Goal: Task Accomplishment & Management: Complete application form

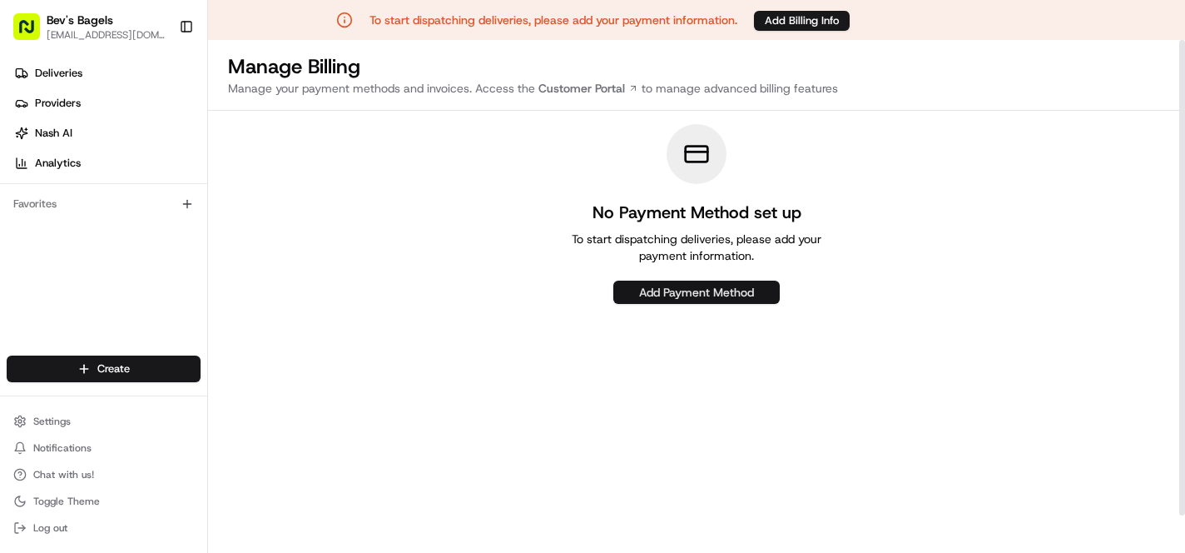
click at [702, 290] on button "Add Payment Method" at bounding box center [696, 291] width 166 height 23
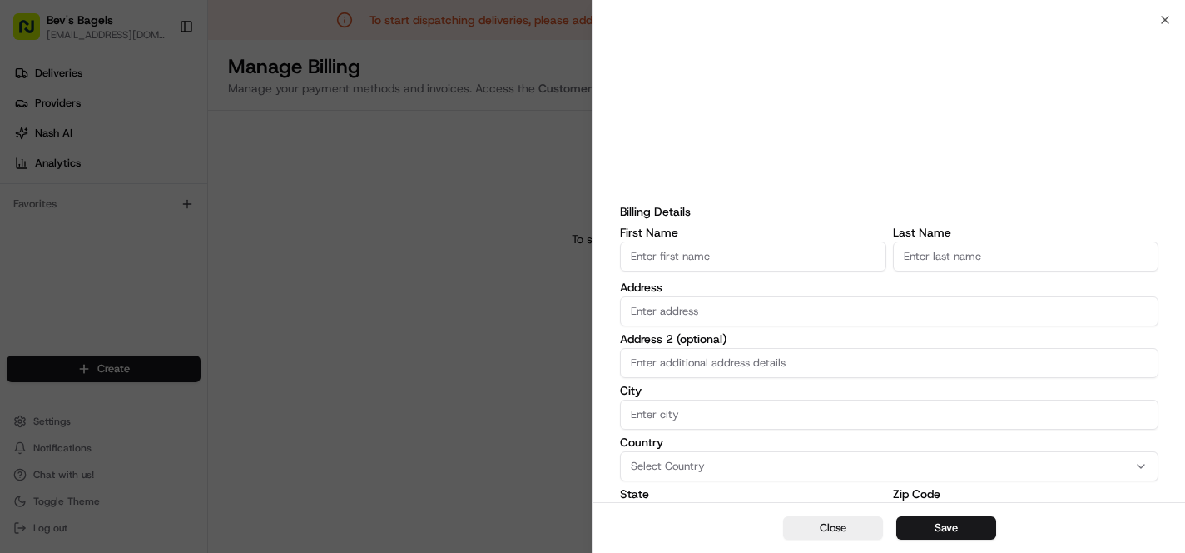
click at [749, 260] on input "First Name" at bounding box center [753, 256] width 266 height 30
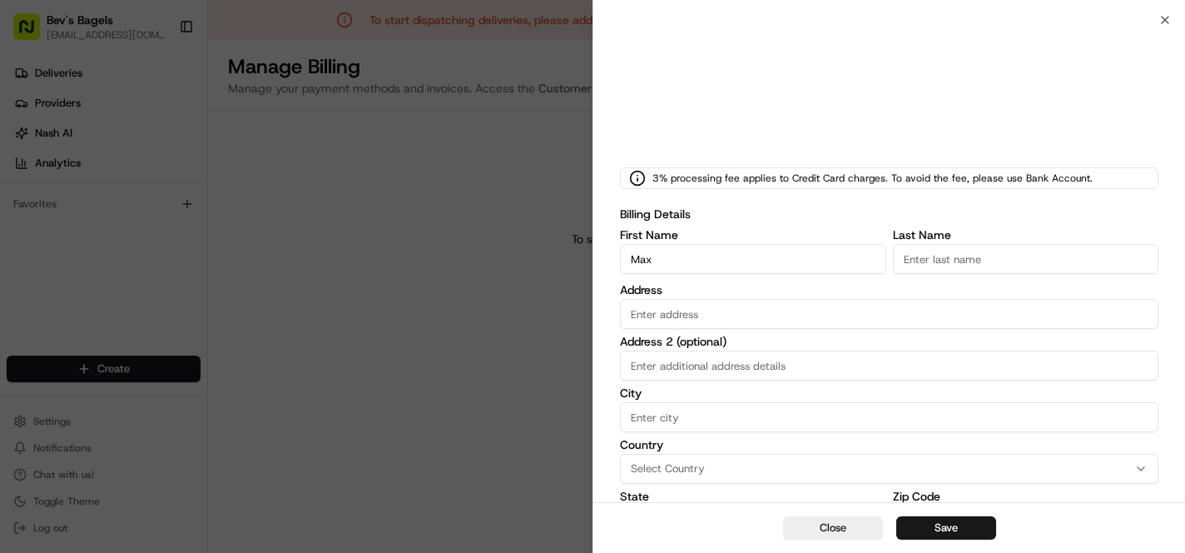
type input "Max"
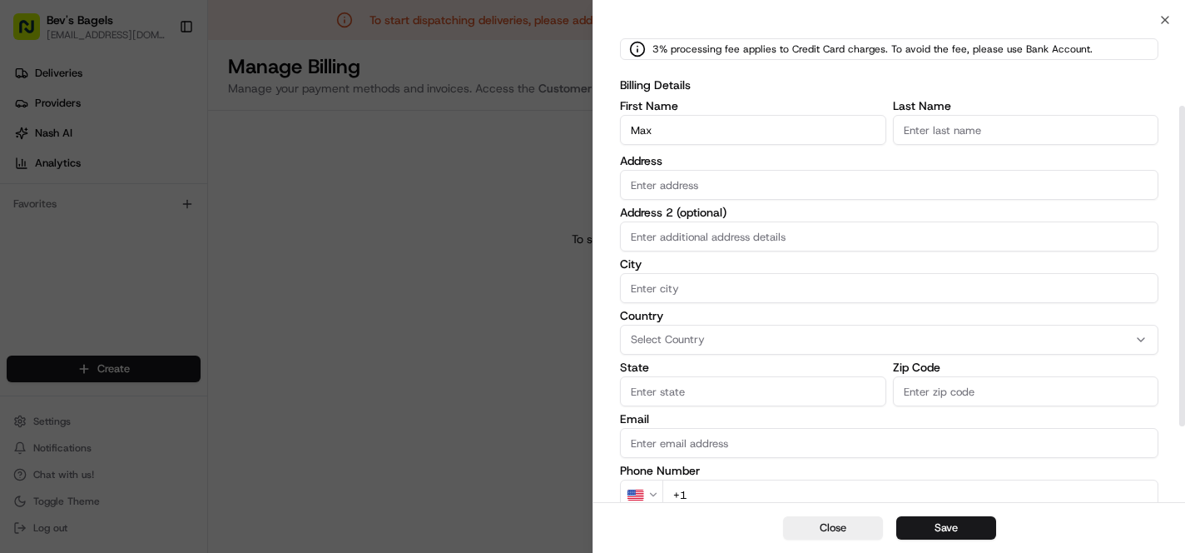
scroll to position [242, 0]
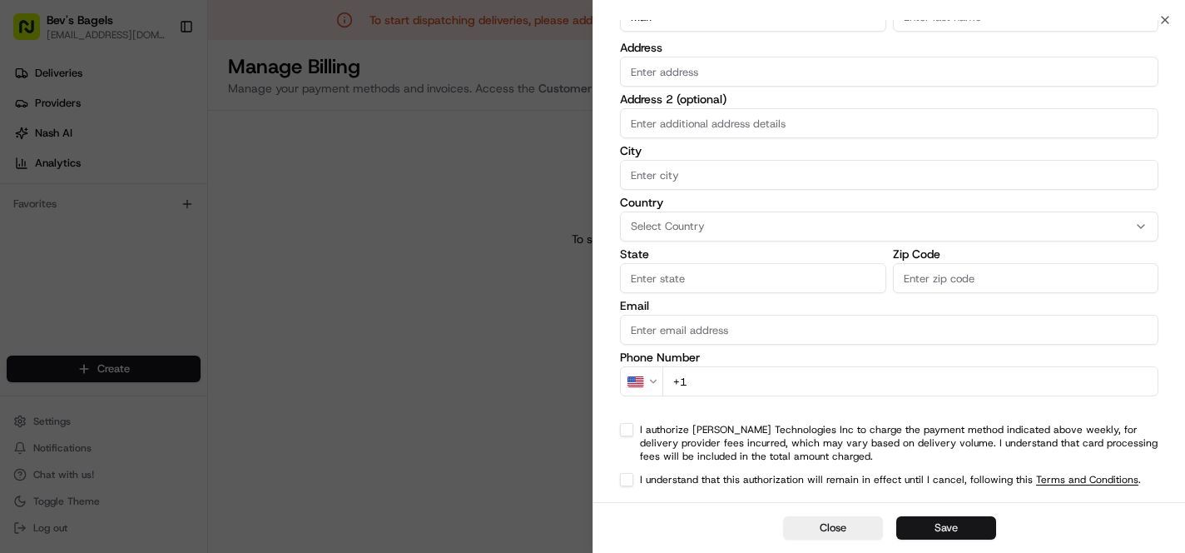
click at [933, 527] on button "Save" at bounding box center [946, 527] width 100 height 23
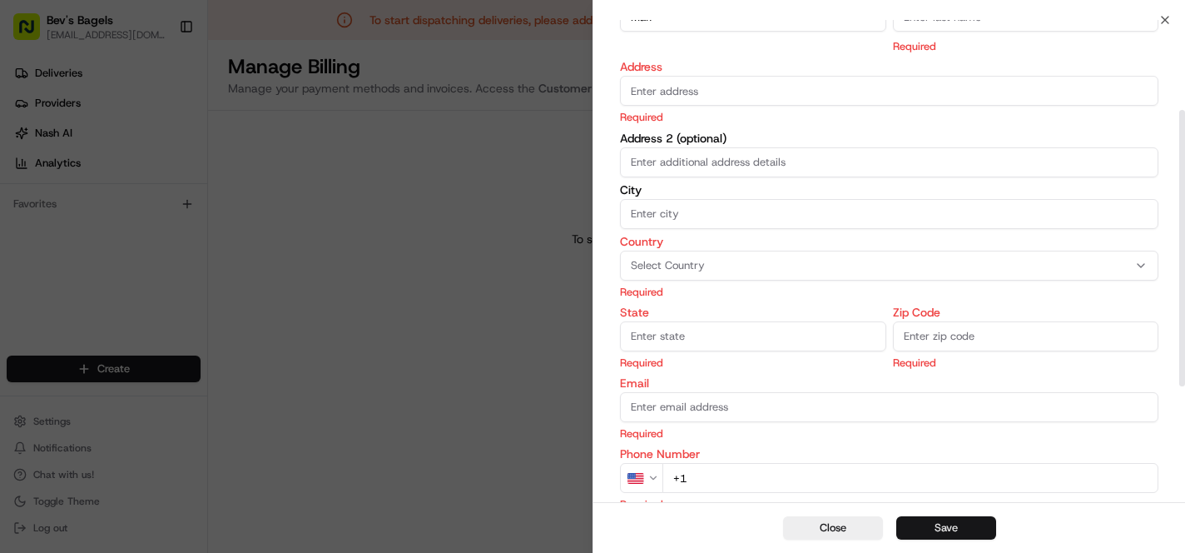
scroll to position [156, 0]
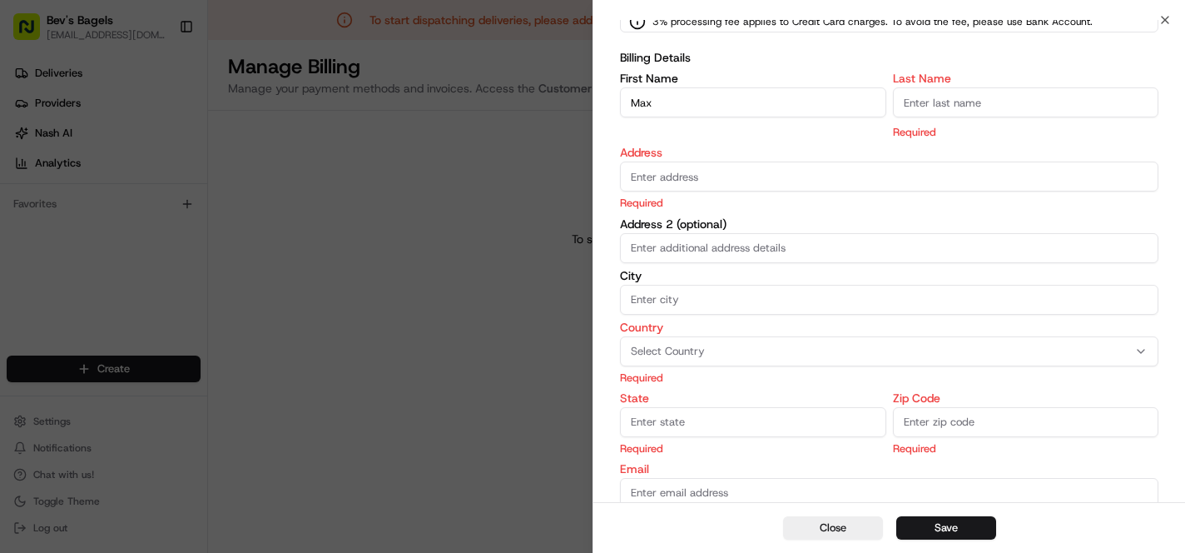
click at [914, 103] on input "Last Name" at bounding box center [1026, 102] width 266 height 30
type input "[PERSON_NAME]"
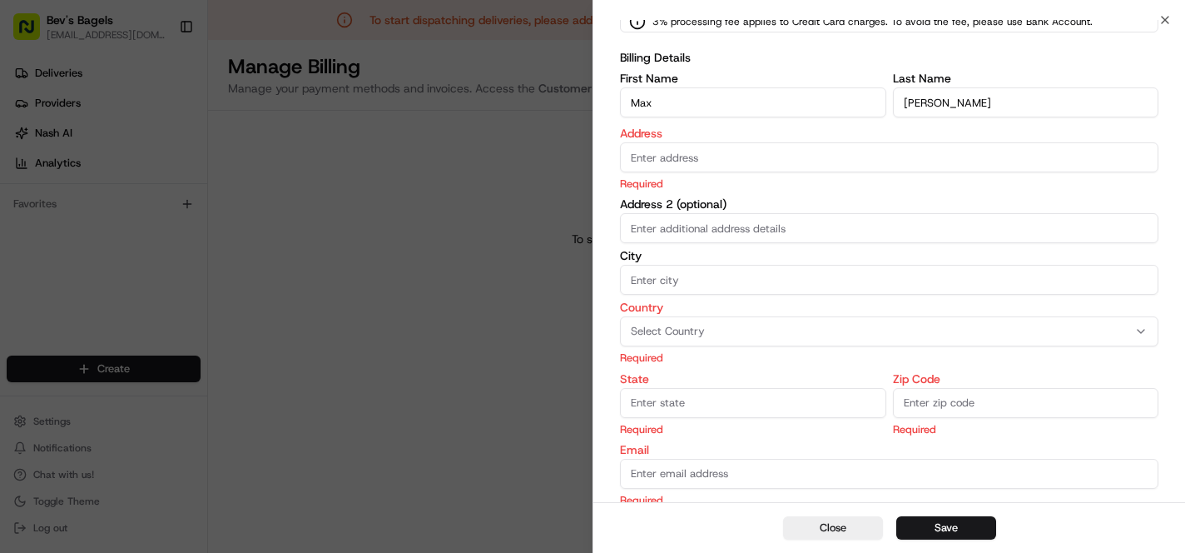
scroll to position [0, 0]
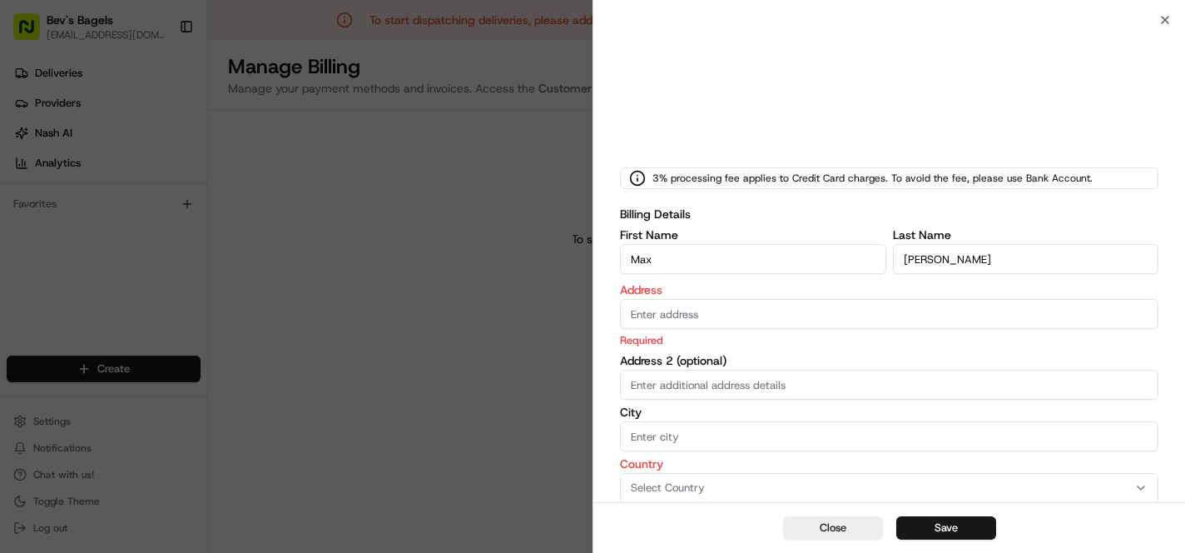
click at [708, 306] on input "Address" at bounding box center [889, 314] width 538 height 30
type input "[STREET_ADDRESS]"
type input "[GEOGRAPHIC_DATA]"
type input "[US_STATE]"
type input "48208"
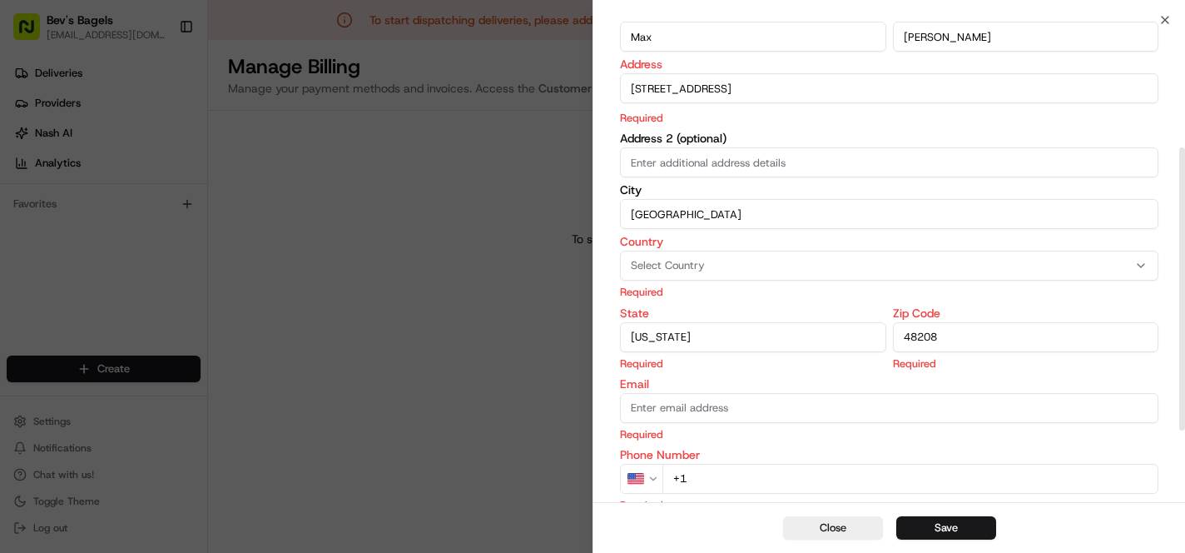
scroll to position [225, 0]
click at [768, 268] on div "Country Select Country Required" at bounding box center [889, 265] width 538 height 64
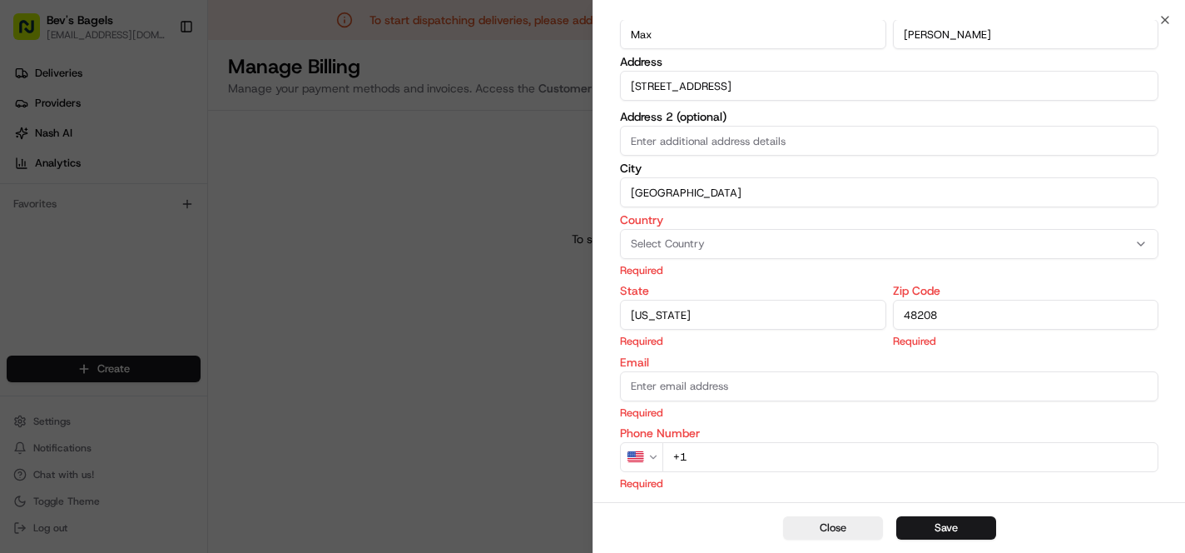
click at [806, 246] on div "Select Country" at bounding box center [889, 243] width 530 height 15
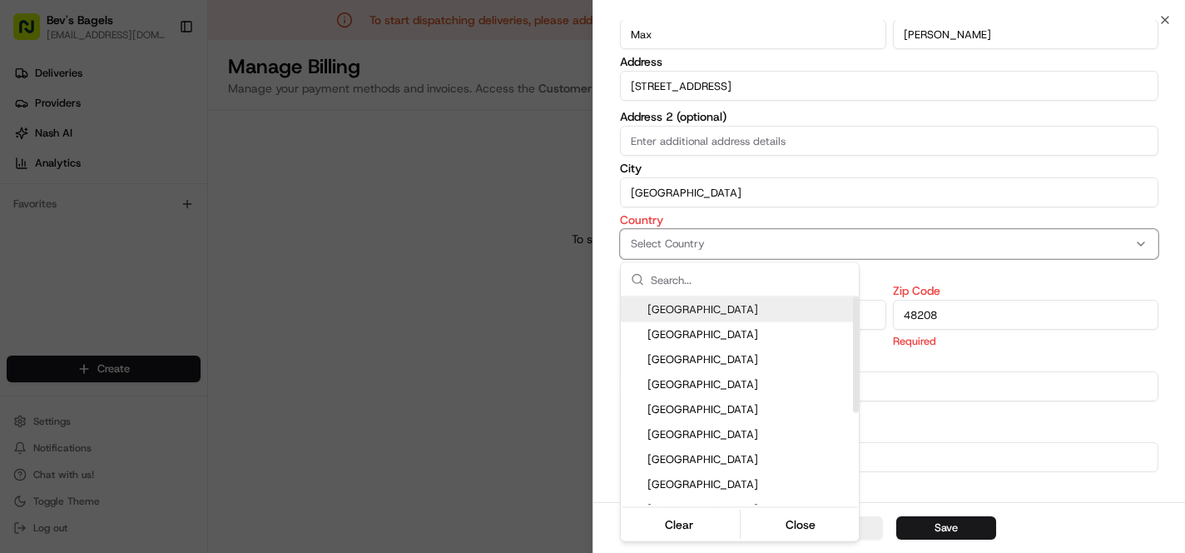
click at [730, 308] on span "[GEOGRAPHIC_DATA]" at bounding box center [749, 309] width 205 height 15
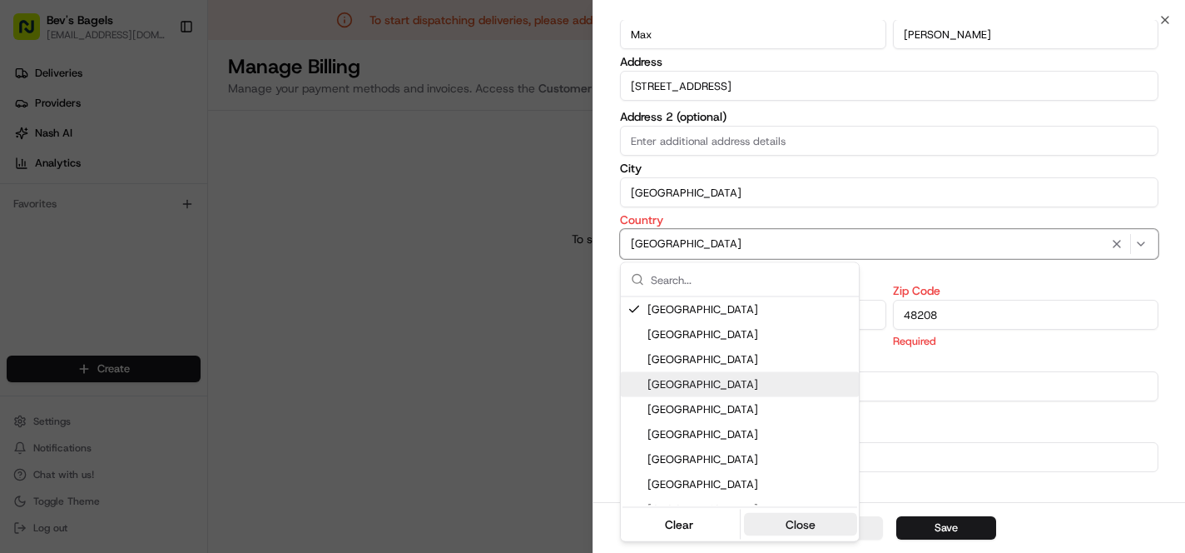
click at [821, 519] on button "Close" at bounding box center [801, 524] width 114 height 23
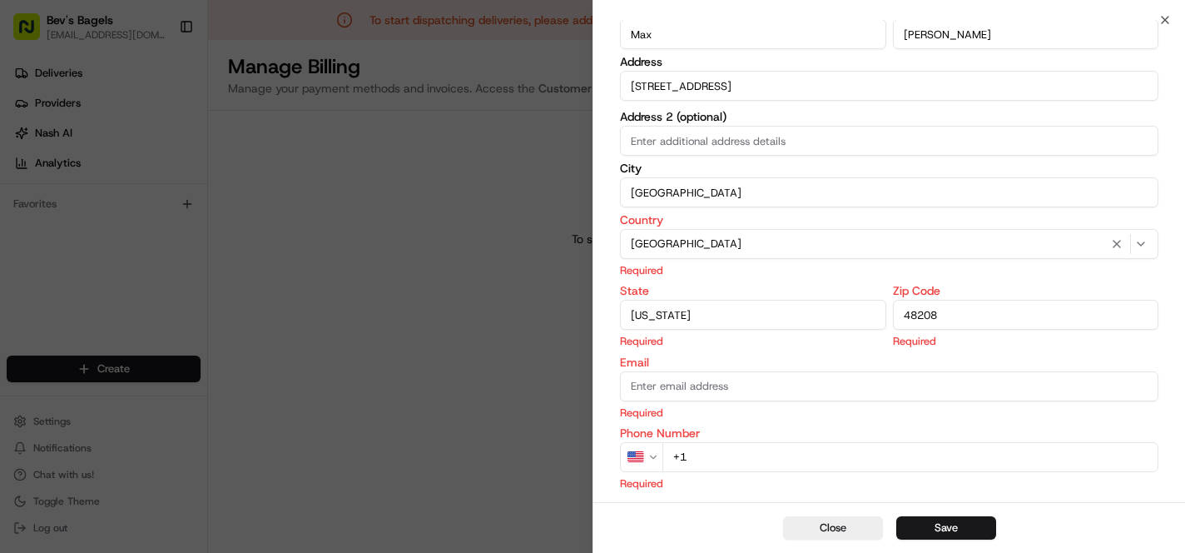
click at [767, 396] on input "Email" at bounding box center [889, 386] width 538 height 30
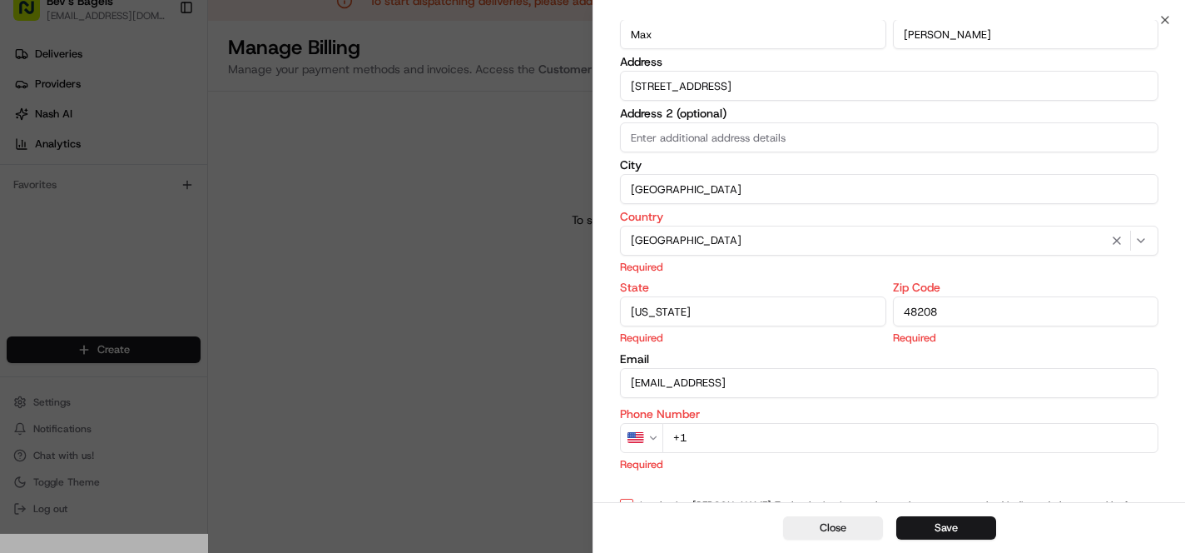
click at [764, 378] on input "max@bevsbagels.copm" at bounding box center [889, 383] width 538 height 30
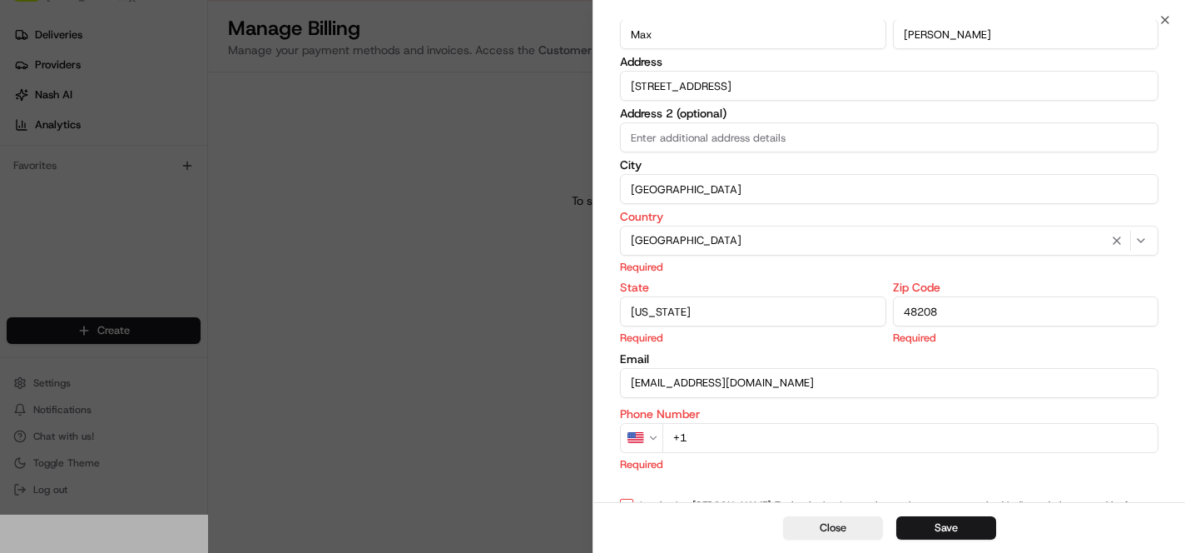
type input "[EMAIL_ADDRESS][DOMAIN_NAME]"
click at [679, 233] on span "[GEOGRAPHIC_DATA]" at bounding box center [686, 240] width 111 height 15
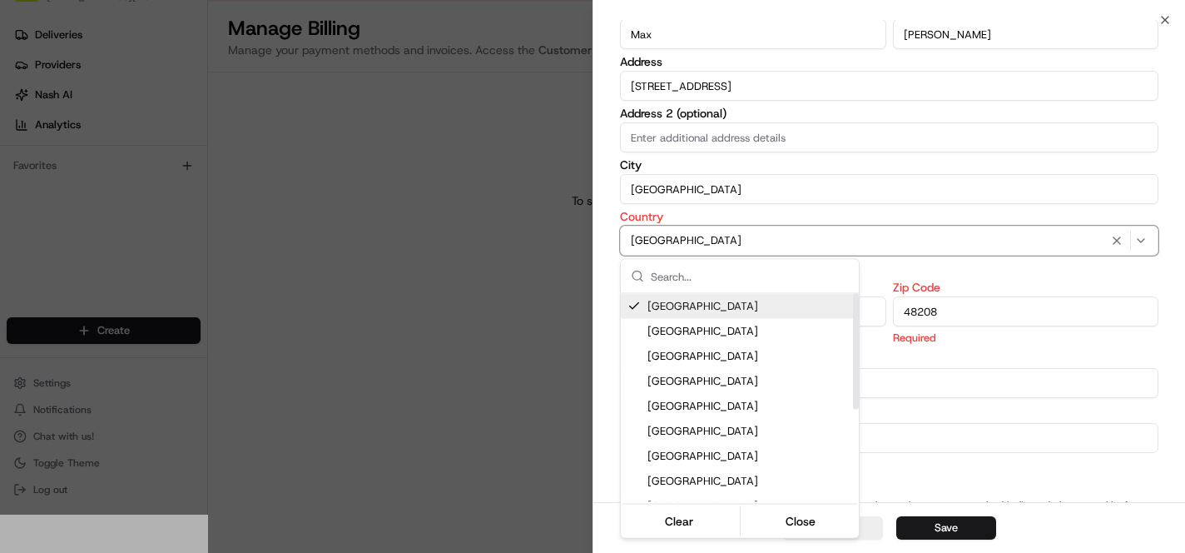
click at [687, 312] on span "[GEOGRAPHIC_DATA]" at bounding box center [749, 306] width 205 height 15
click at [789, 303] on span "[GEOGRAPHIC_DATA]" at bounding box center [749, 306] width 205 height 15
click at [938, 260] on div at bounding box center [592, 276] width 1185 height 553
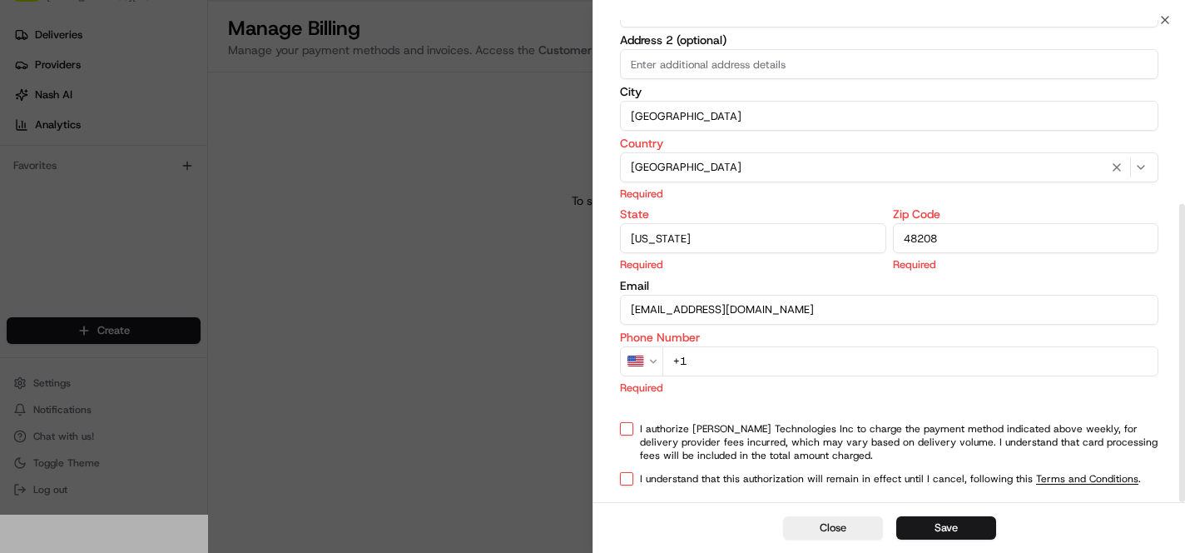
click at [741, 367] on input "+1" at bounding box center [910, 361] width 496 height 30
type input "[PHONE_NUMBER]"
click at [633, 424] on div "I authorize Nash Technologies Inc to charge the payment method indicated above …" at bounding box center [889, 444] width 538 height 40
click at [623, 484] on button "I understand that this authorization will remain in effect until I cancel, foll…" at bounding box center [626, 480] width 13 height 13
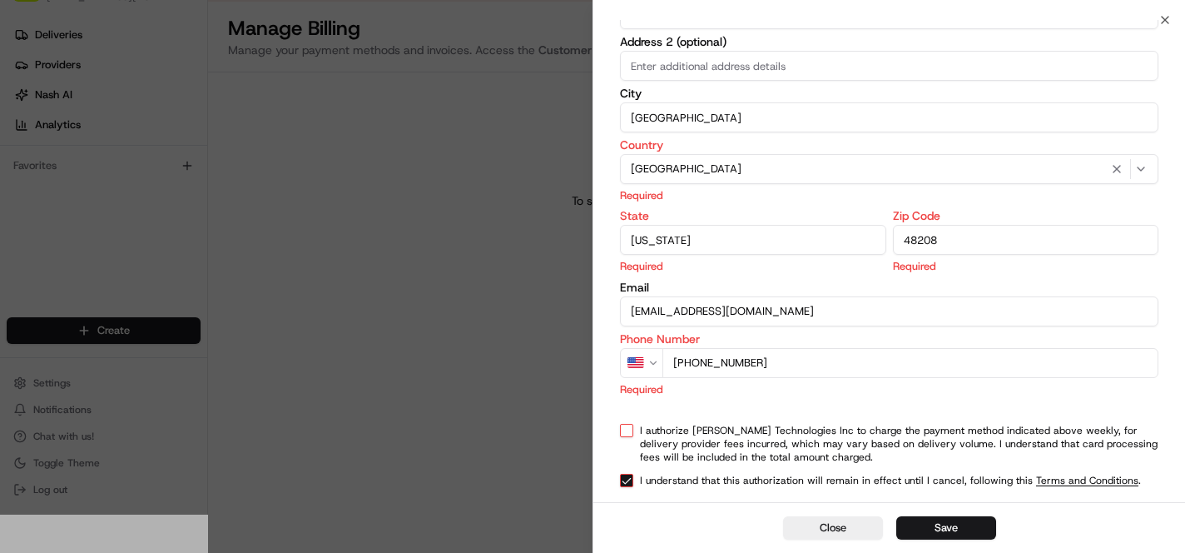
click at [624, 439] on div "I authorize Nash Technologies Inc to charge the payment method indicated above …" at bounding box center [889, 444] width 538 height 40
click at [623, 429] on button "I authorize Nash Technologies Inc to charge the payment method indicated above …" at bounding box center [626, 430] width 13 height 13
click at [976, 522] on button "Save" at bounding box center [946, 527] width 100 height 23
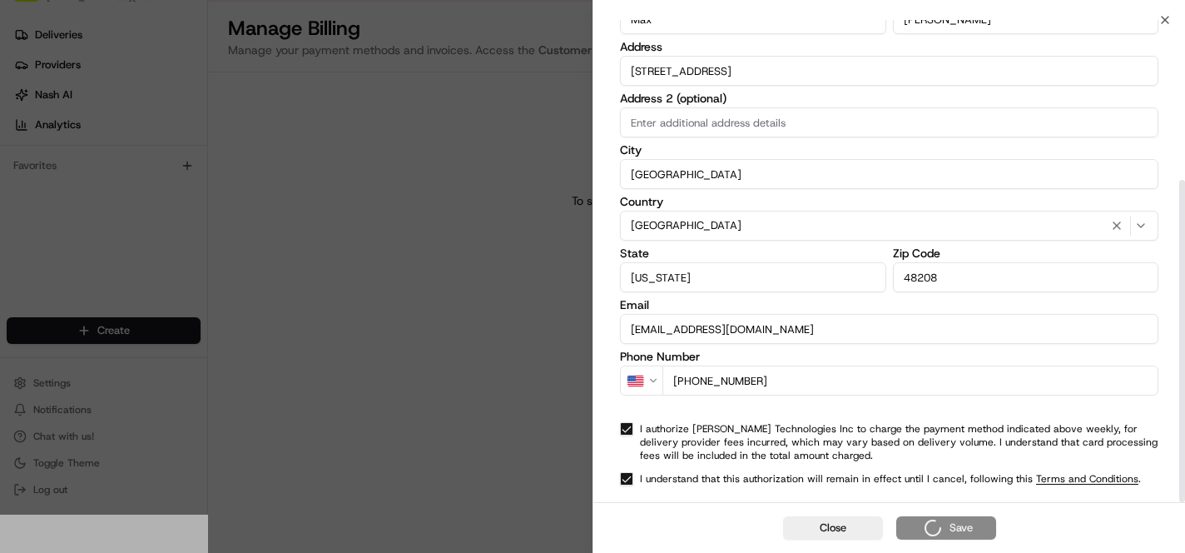
scroll to position [239, 0]
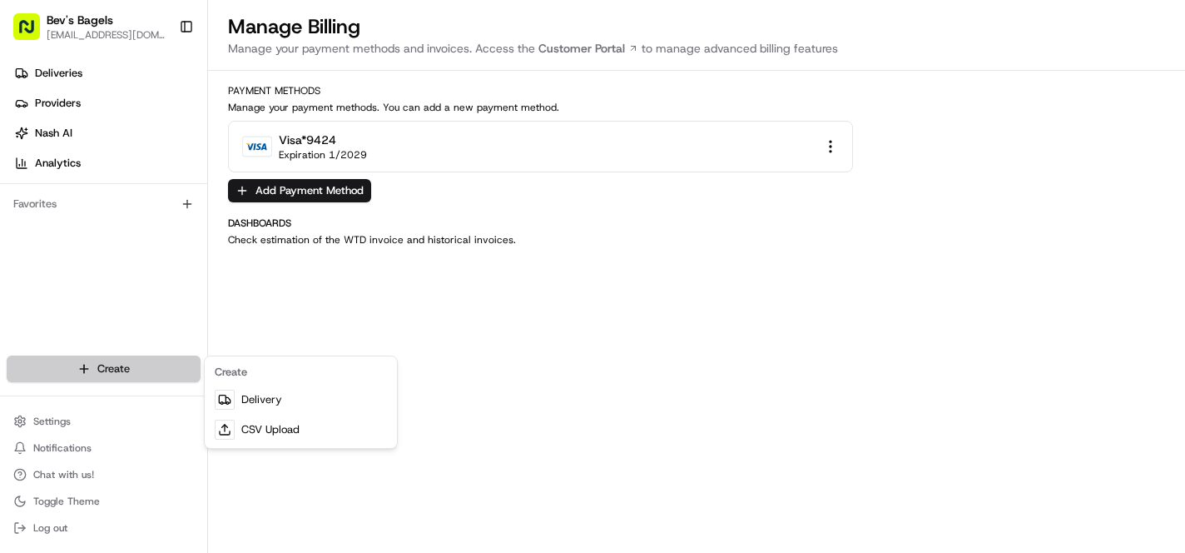
click at [75, 381] on html "Bev's Bagels [EMAIL_ADDRESS][DOMAIN_NAME] Toggle Sidebar Deliveries Providers […" at bounding box center [592, 276] width 1185 height 553
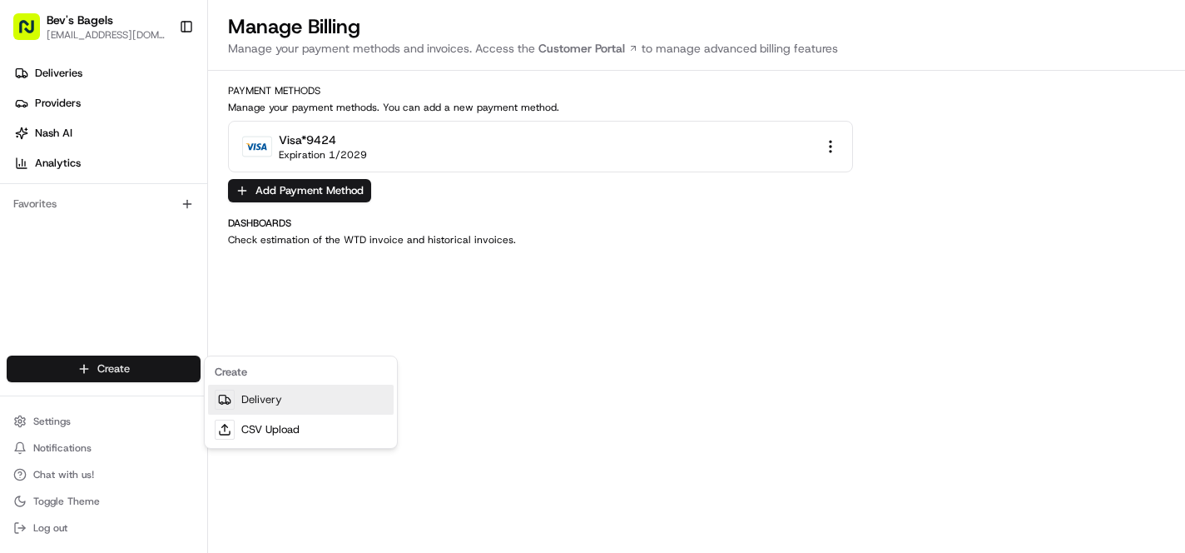
click at [279, 394] on link "Delivery" at bounding box center [301, 399] width 186 height 30
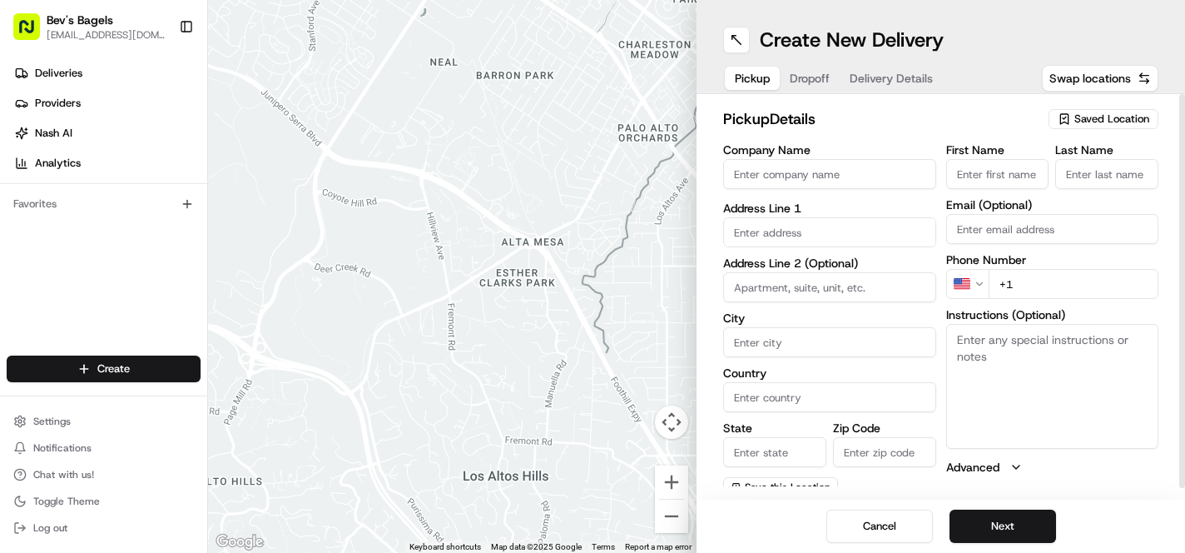
click at [1087, 116] on span "Saved Location" at bounding box center [1111, 119] width 75 height 15
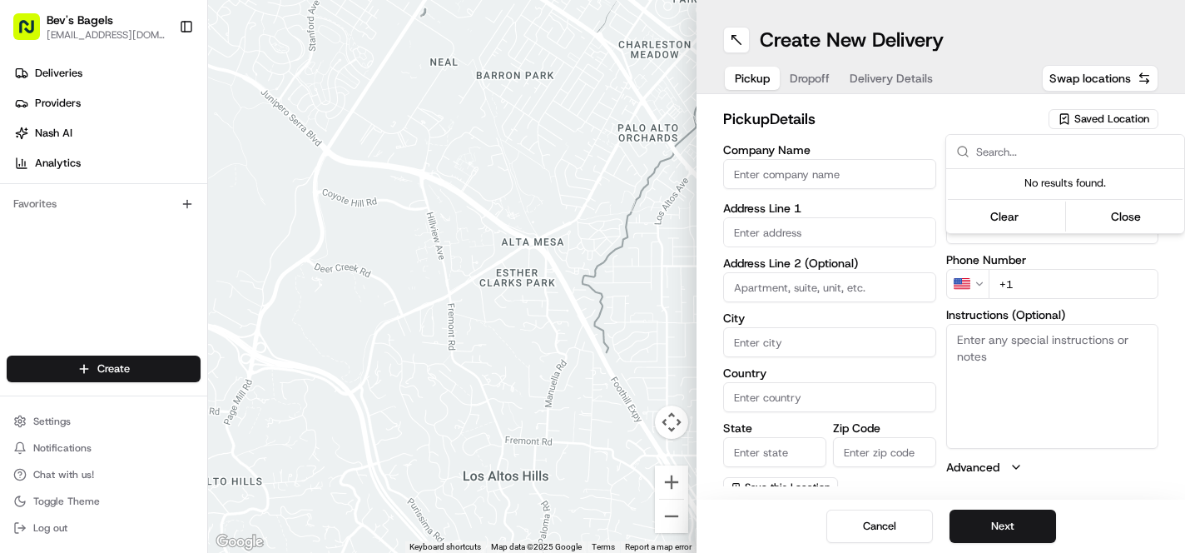
click at [845, 137] on html "Bev's Bagels [EMAIL_ADDRESS][DOMAIN_NAME] Toggle Sidebar Deliveries Providers […" at bounding box center [592, 276] width 1185 height 553
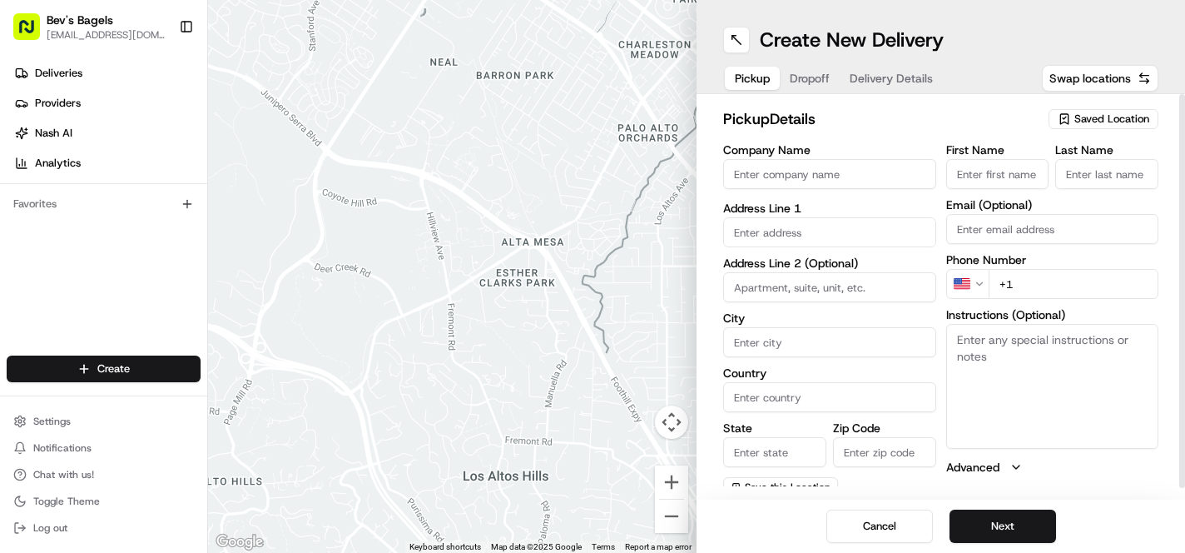
click at [832, 159] on input "Company Name" at bounding box center [829, 174] width 213 height 30
type input "Bev's Bagels"
type input "[STREET_ADDRESS]"
type input "[GEOGRAPHIC_DATA]"
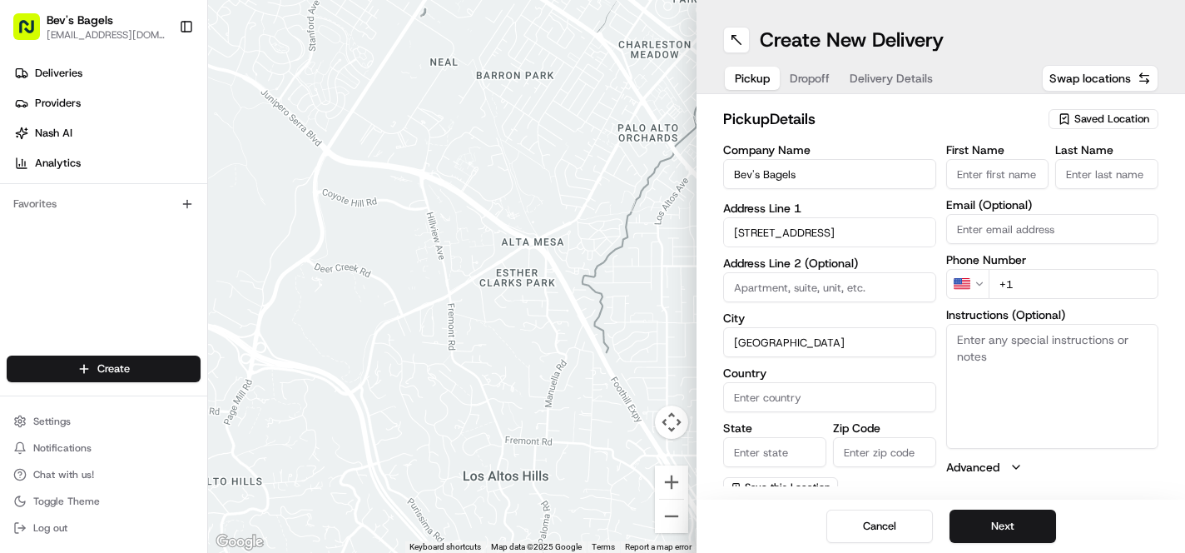
type input "[GEOGRAPHIC_DATA]"
type input "[US_STATE]"
type input "48208"
type input "Max"
type input "[PERSON_NAME]"
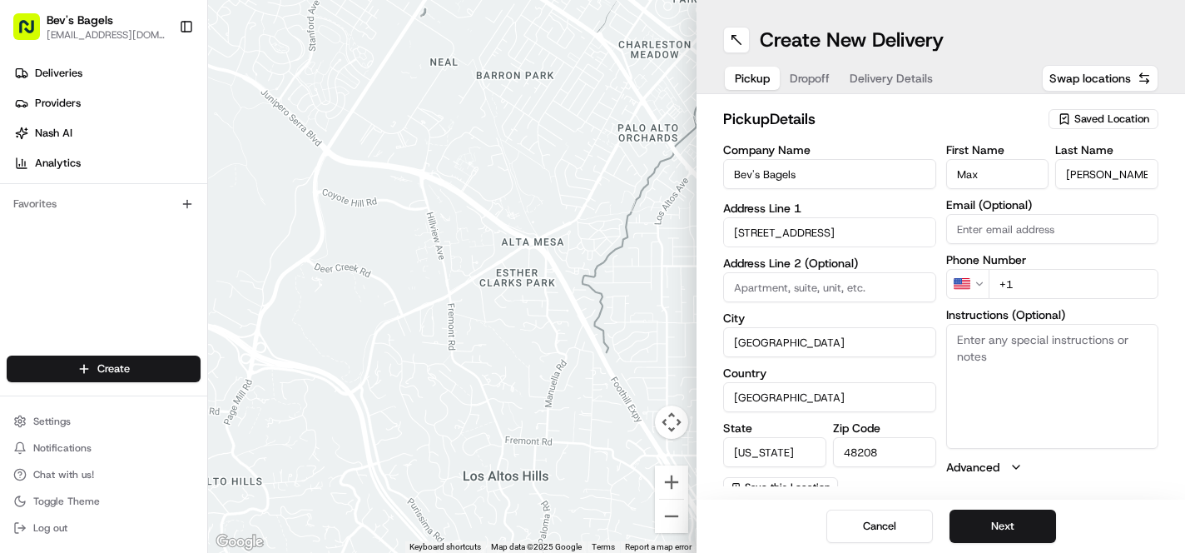
type input "[EMAIL_ADDRESS][DOMAIN_NAME]"
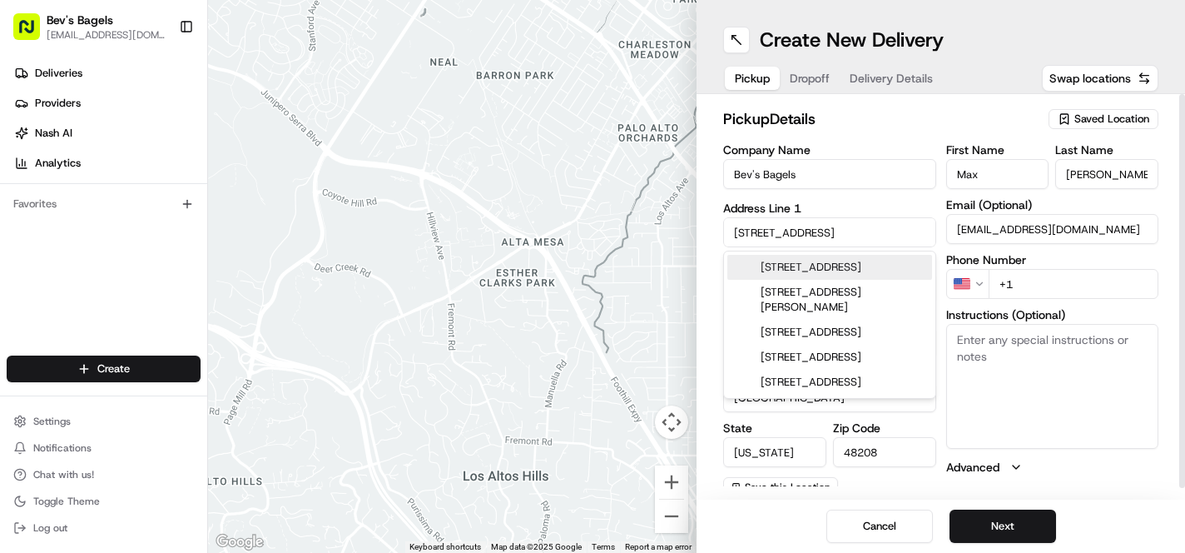
click at [849, 273] on div "[STREET_ADDRESS]" at bounding box center [829, 267] width 205 height 25
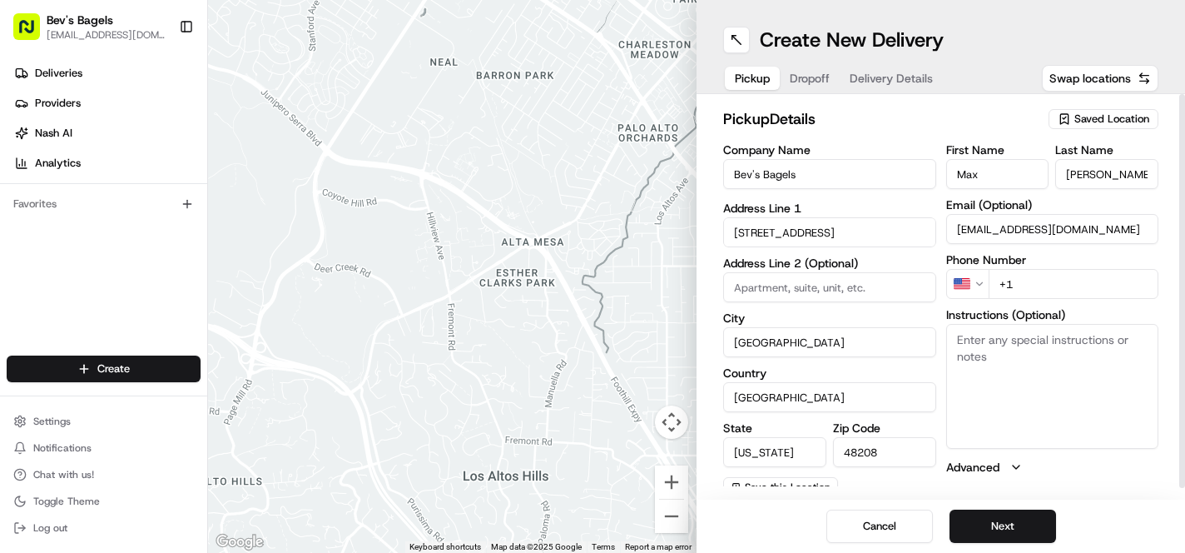
type input "[STREET_ADDRESS]"
type input "Unit 1A"
type input "[GEOGRAPHIC_DATA]"
type input "MI"
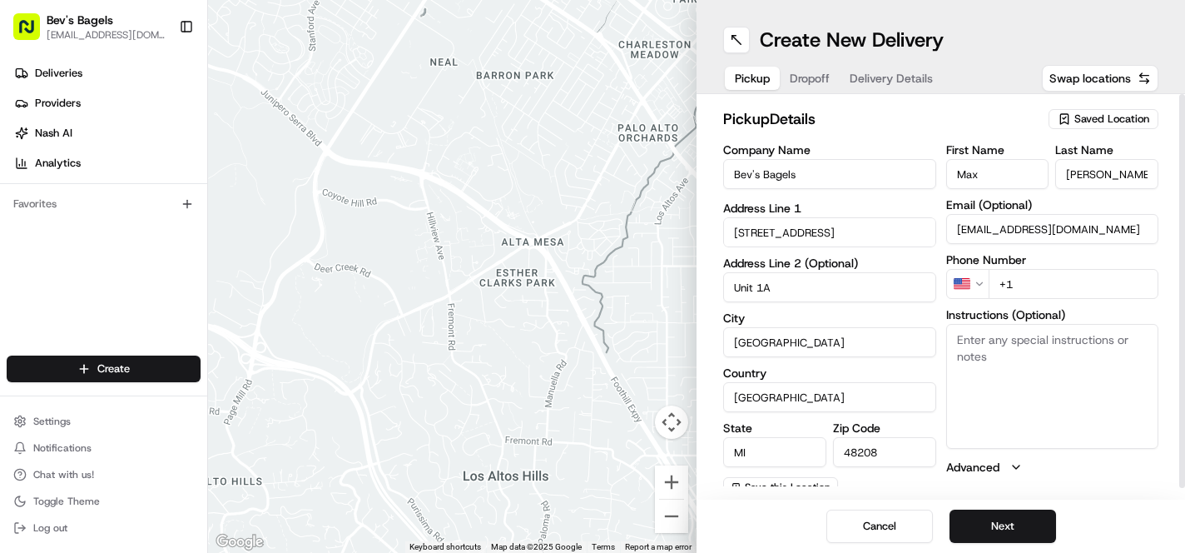
type input "[STREET_ADDRESS]"
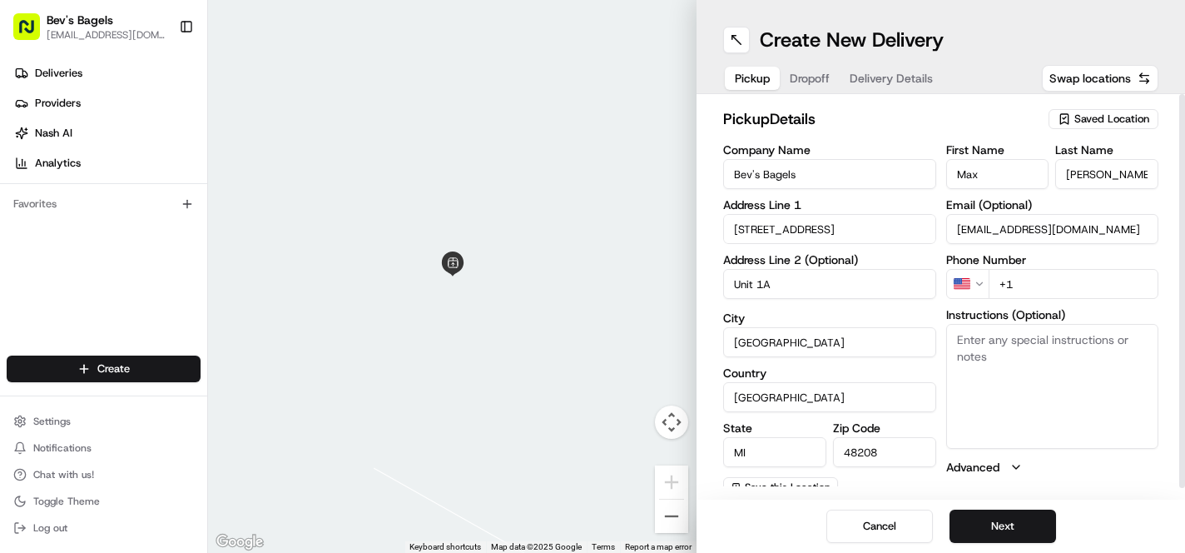
scroll to position [11, 0]
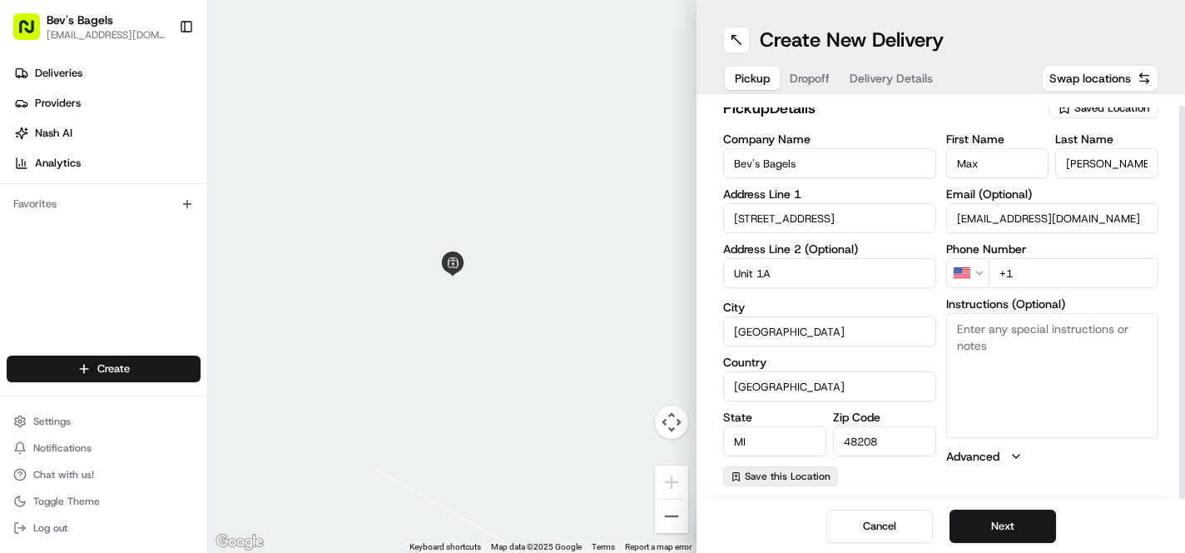
click at [803, 479] on span "Save this Location" at bounding box center [788, 475] width 86 height 13
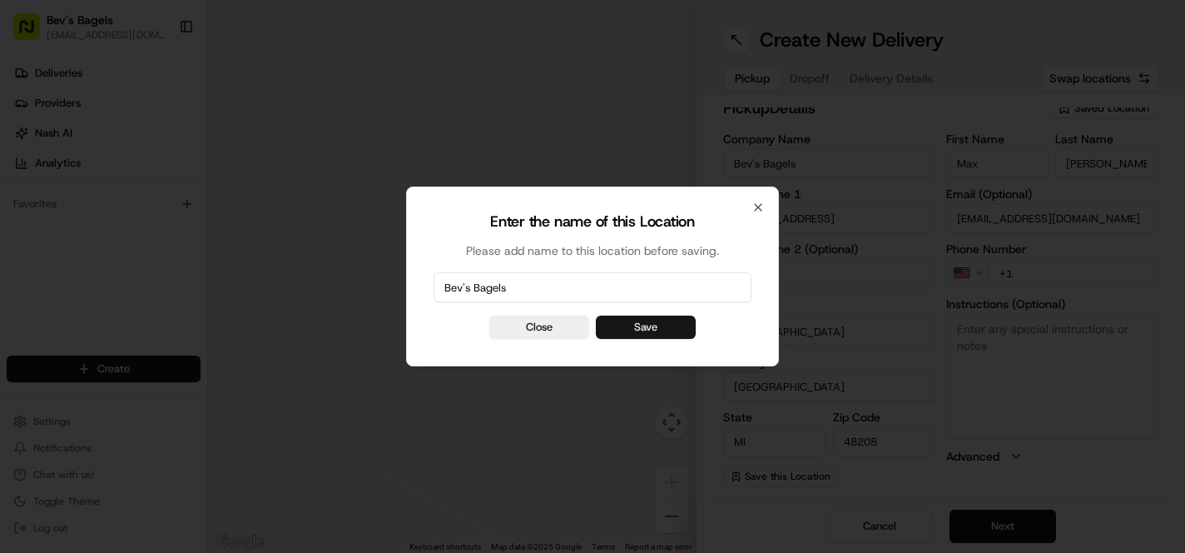
click at [633, 319] on button "Save" at bounding box center [646, 326] width 100 height 23
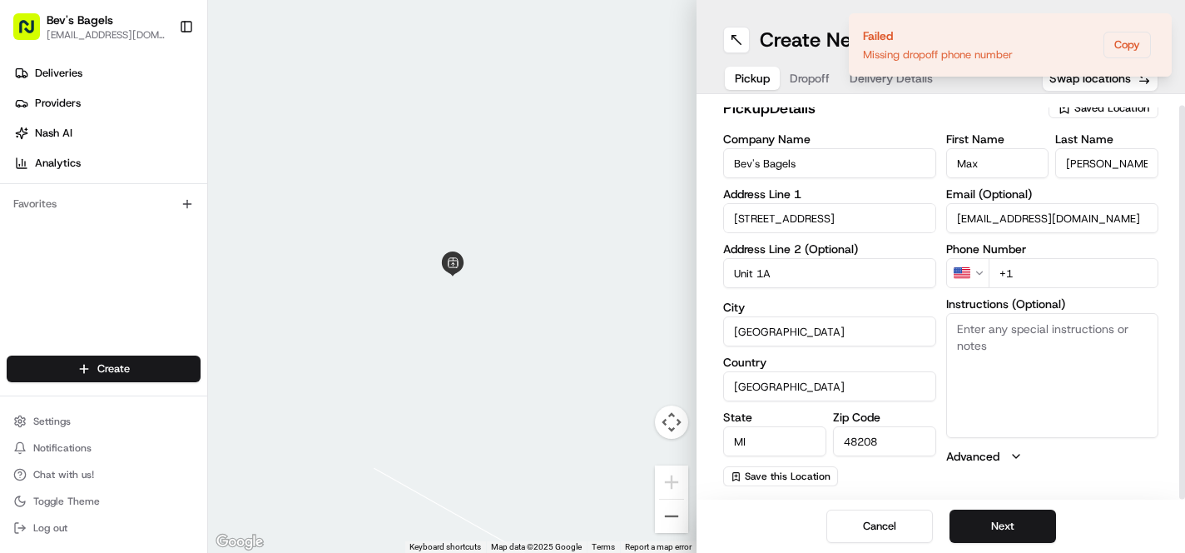
scroll to position [7, 0]
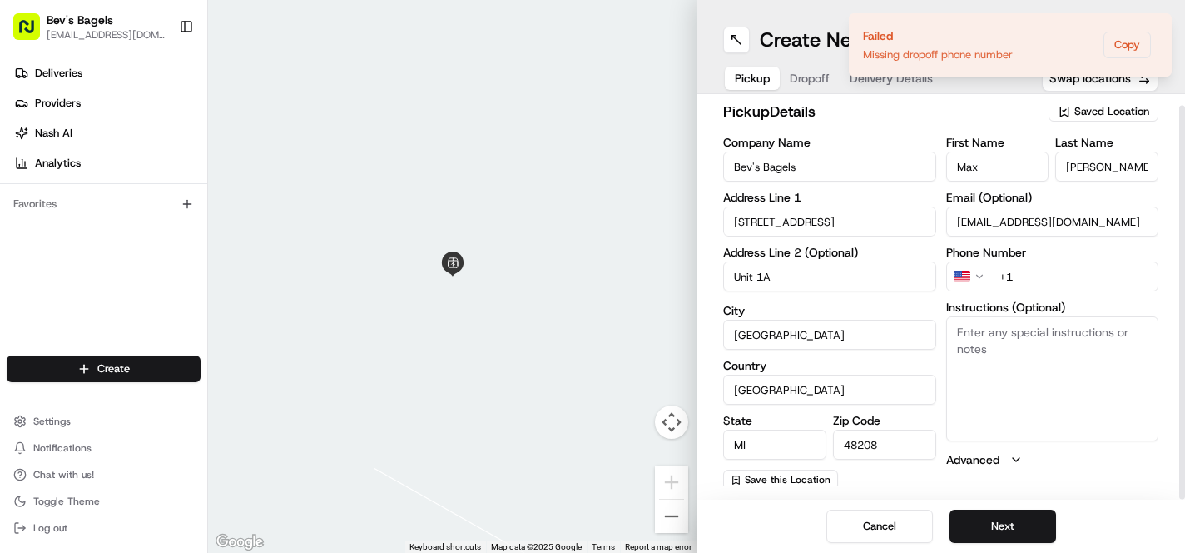
click at [1068, 275] on input "+1" at bounding box center [1074, 276] width 171 height 30
type input "[PHONE_NUMBER]"
click at [786, 476] on span "Save this Location" at bounding box center [788, 475] width 86 height 13
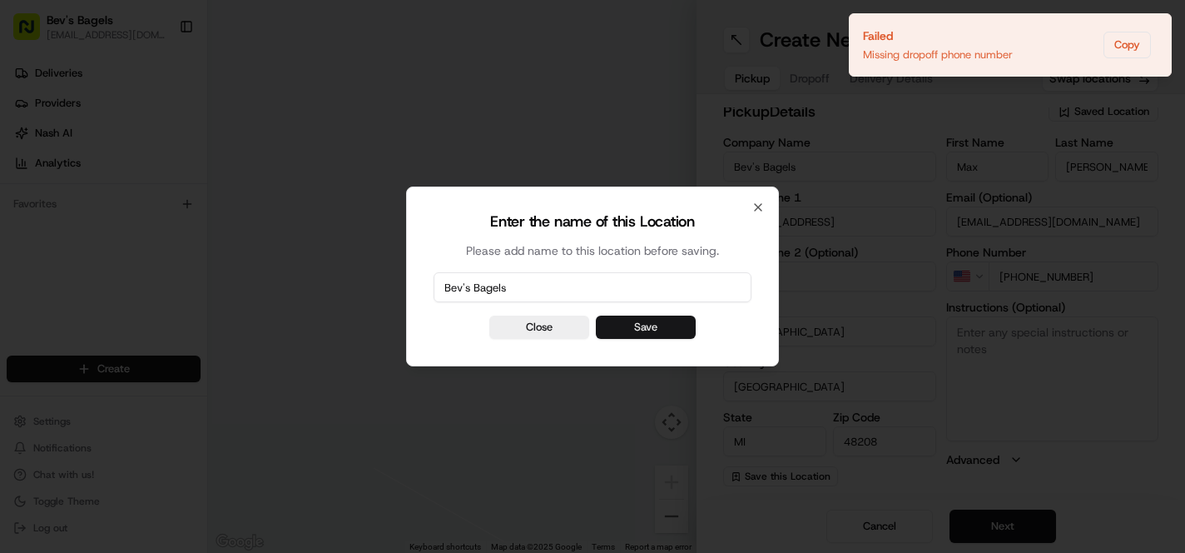
click at [647, 328] on button "Save" at bounding box center [646, 326] width 100 height 23
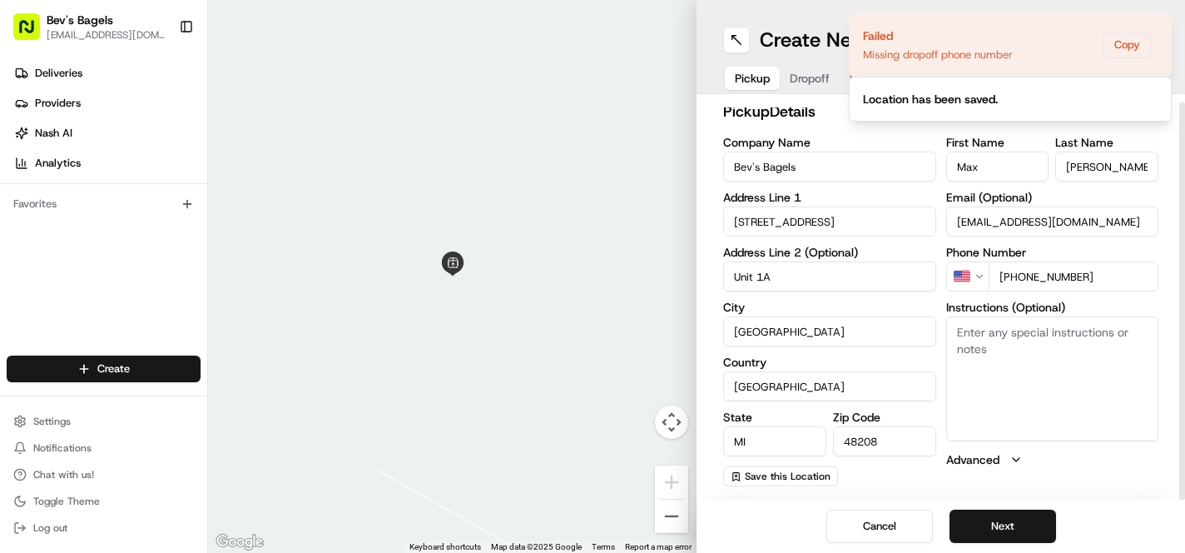
scroll to position [0, 0]
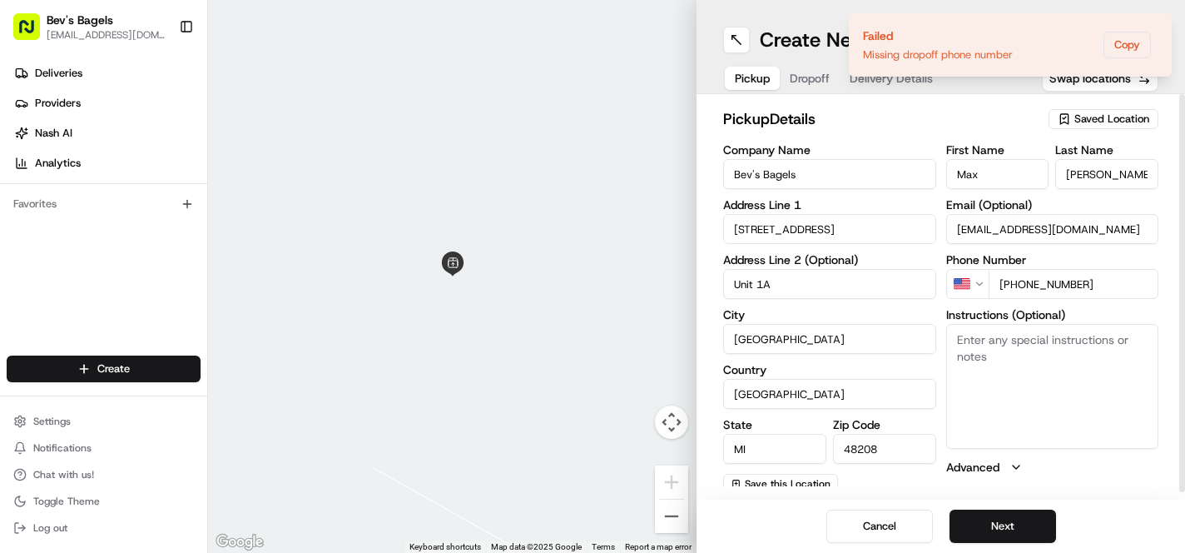
click at [1101, 112] on span "Saved Location" at bounding box center [1111, 119] width 75 height 15
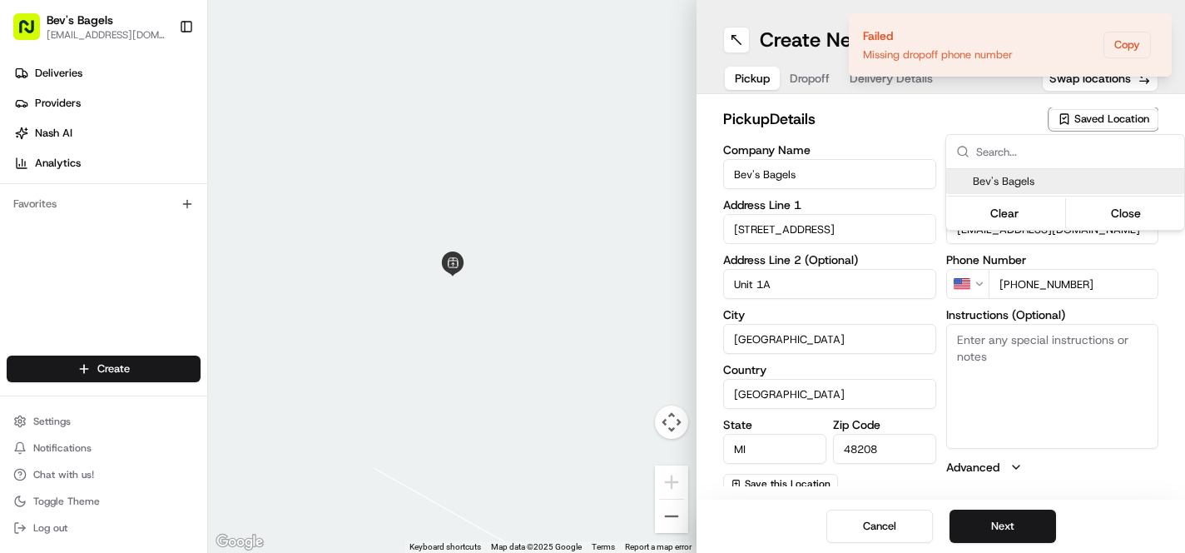
click at [1020, 183] on span "Bev's Bagels" at bounding box center [1075, 181] width 205 height 15
type input "[STREET_ADDRESS]"
type input "US"
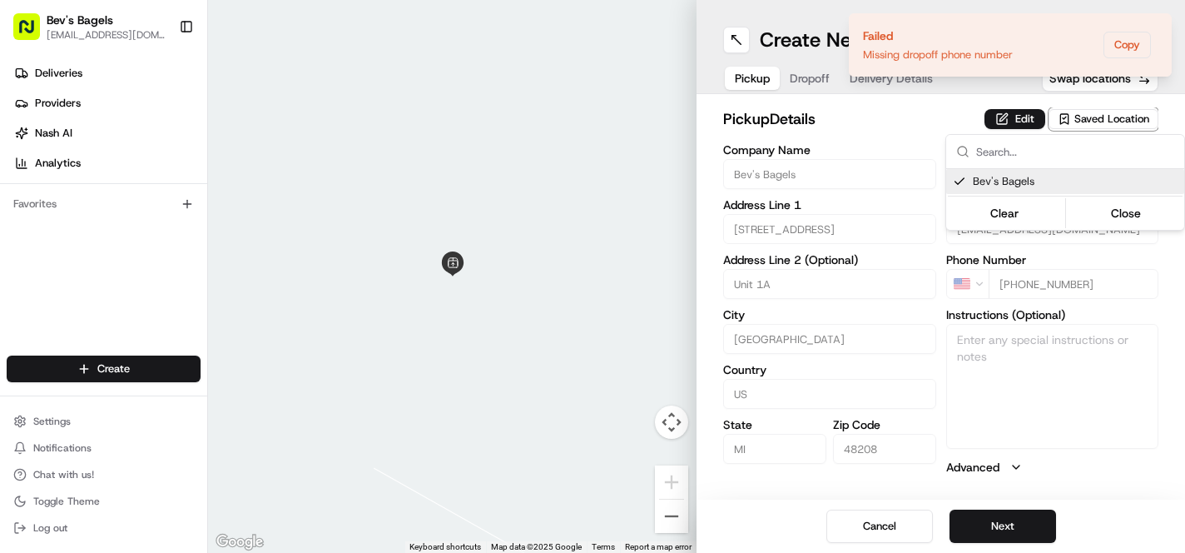
click at [816, 79] on html "Bev's Bagels [EMAIL_ADDRESS][DOMAIN_NAME] Toggle Sidebar Deliveries Providers […" at bounding box center [592, 276] width 1185 height 553
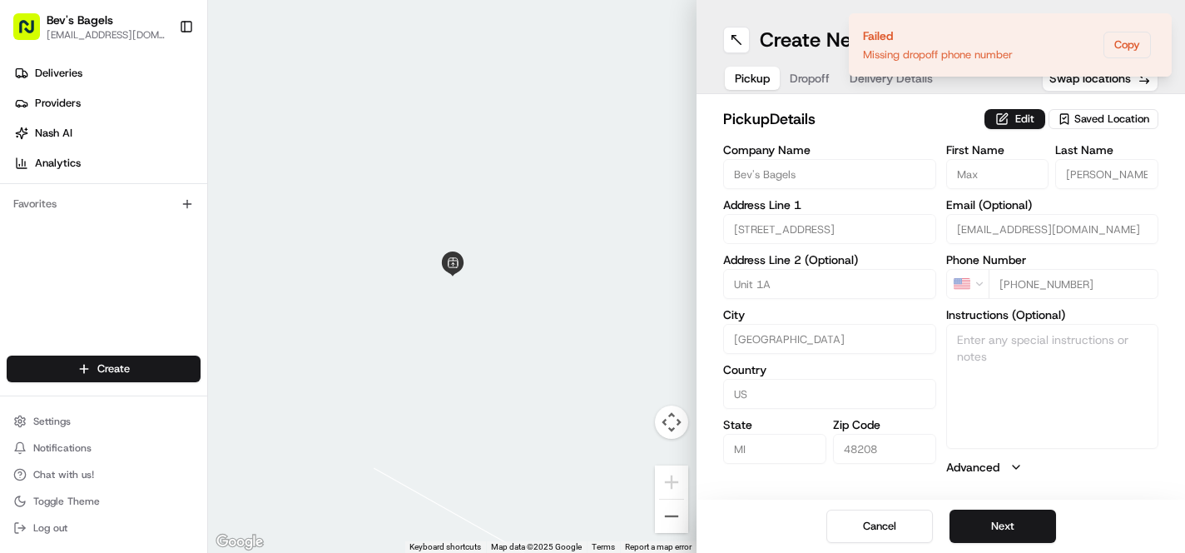
click at [799, 76] on button "Dropoff" at bounding box center [810, 78] width 60 height 23
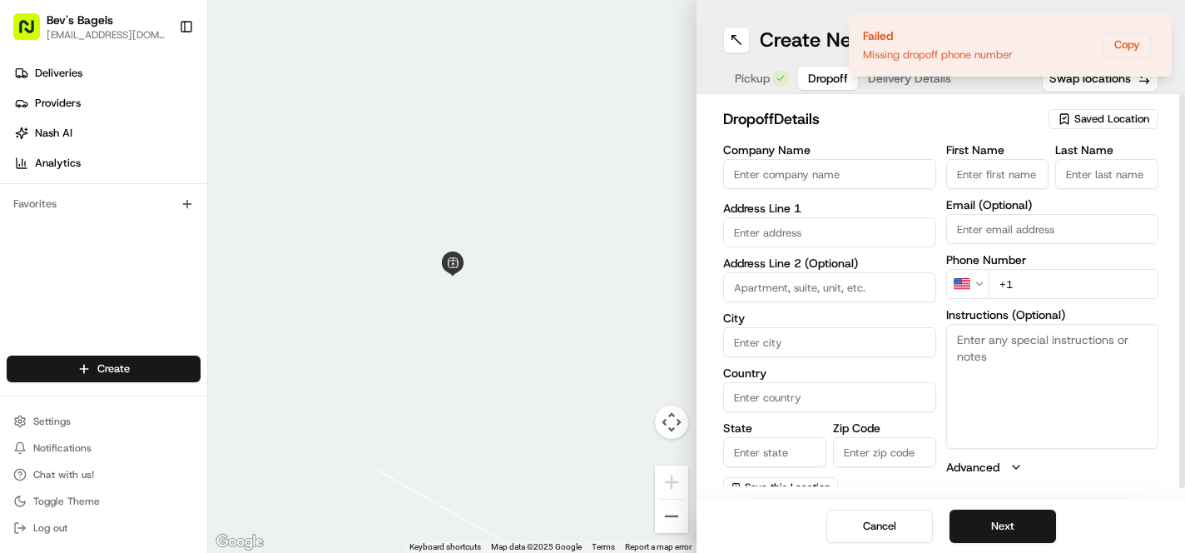
click at [792, 178] on input "Company Name" at bounding box center [829, 174] width 213 height 30
type input "[PERSON_NAME]"
click at [853, 228] on input "text" at bounding box center [829, 229] width 213 height 30
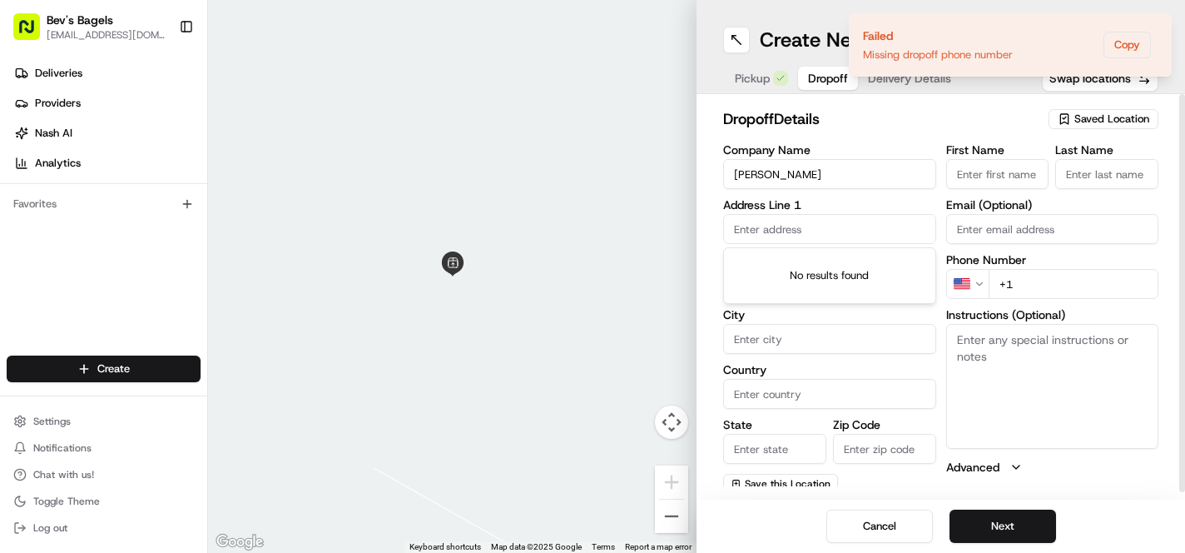
paste input "[STREET_ADDRESS]"
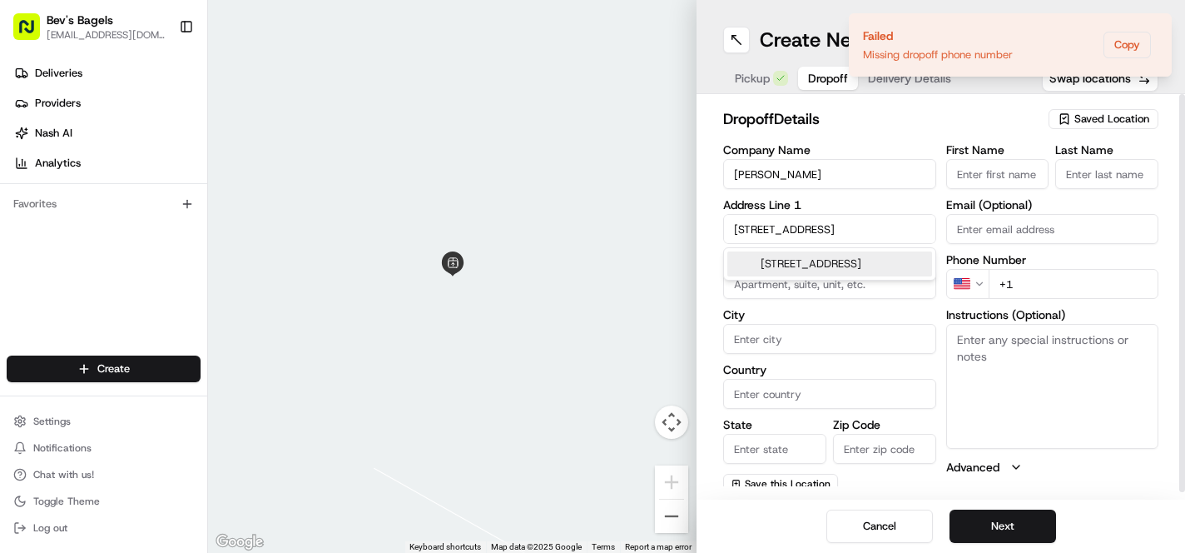
click at [870, 274] on div "[STREET_ADDRESS]" at bounding box center [829, 263] width 205 height 25
type input "[STREET_ADDRESS]"
type input "[GEOGRAPHIC_DATA]"
type input "MI"
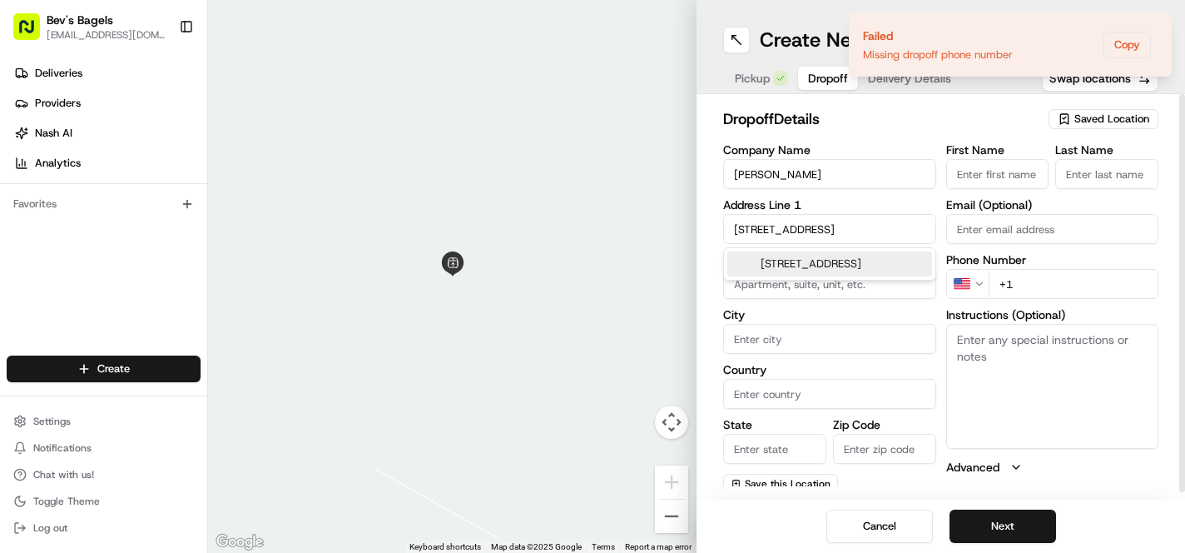
type input "48207"
type input "[STREET_ADDRESS]"
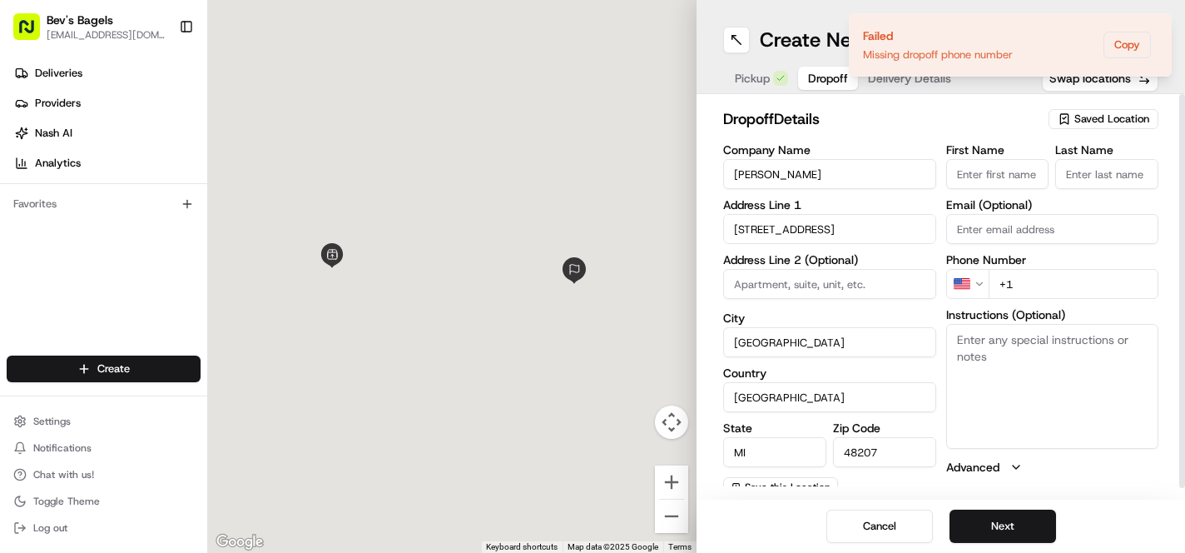
scroll to position [0, 0]
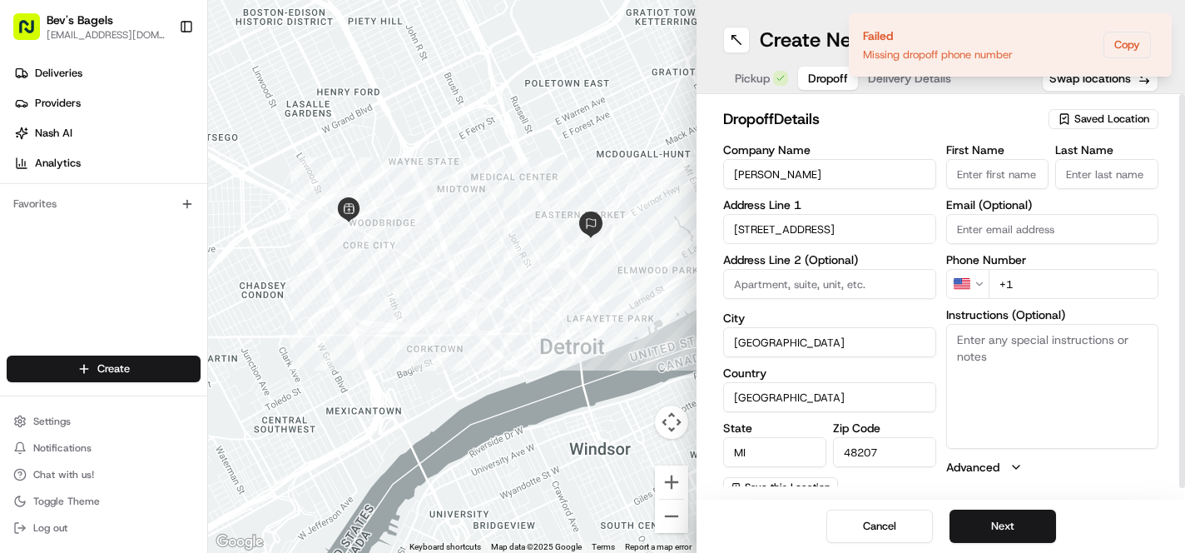
click at [1043, 281] on input "+1" at bounding box center [1074, 284] width 171 height 30
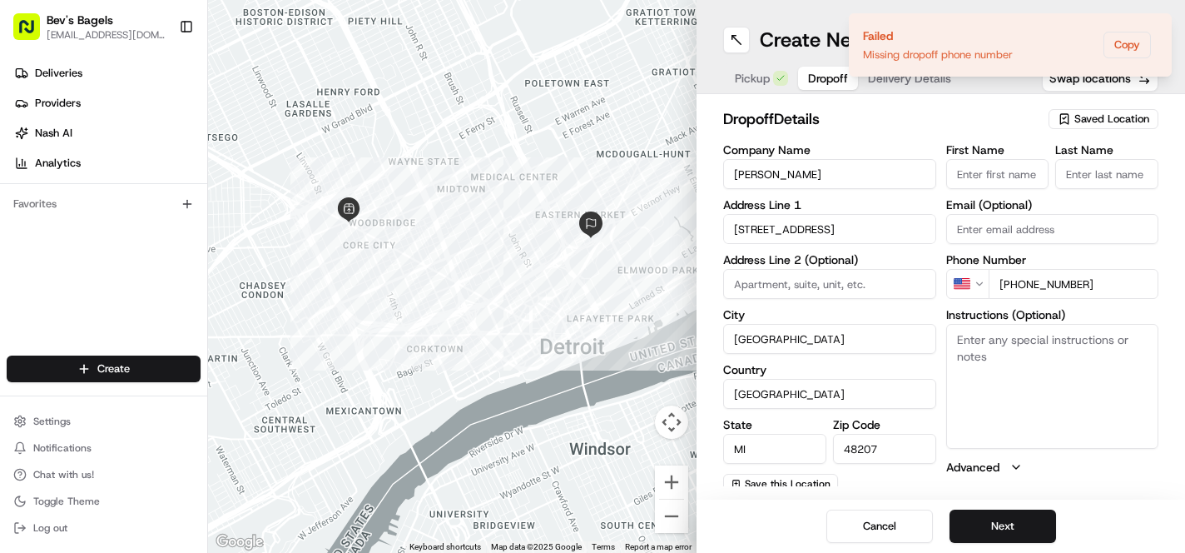
type input "[PHONE_NUMBER]"
click at [1099, 513] on div "Cancel Next" at bounding box center [941, 525] width 489 height 53
click at [791, 479] on span "Save this Location" at bounding box center [788, 483] width 86 height 13
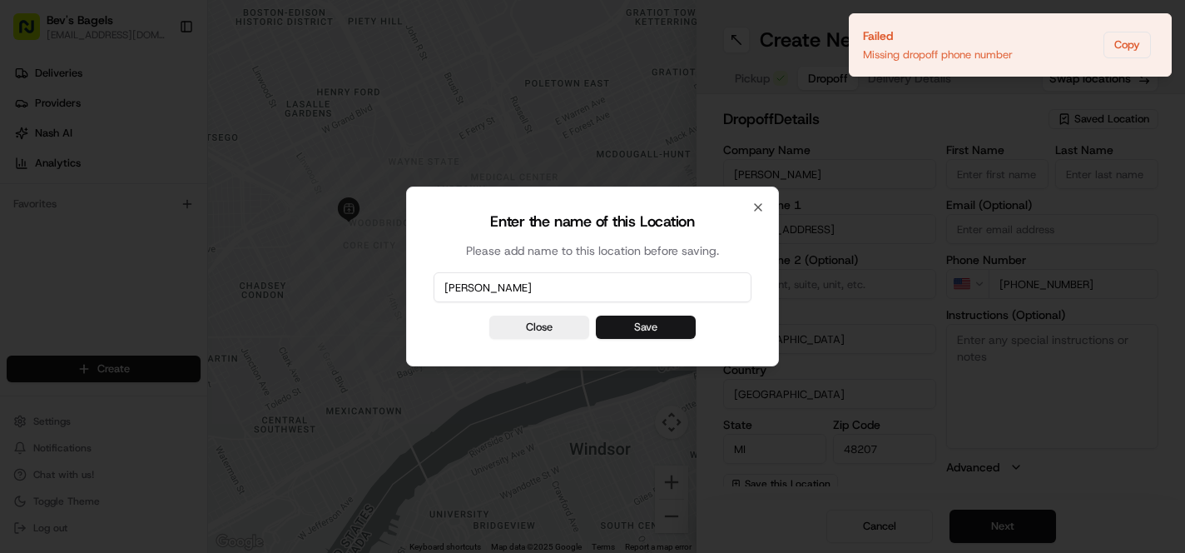
click at [667, 333] on button "Save" at bounding box center [646, 326] width 100 height 23
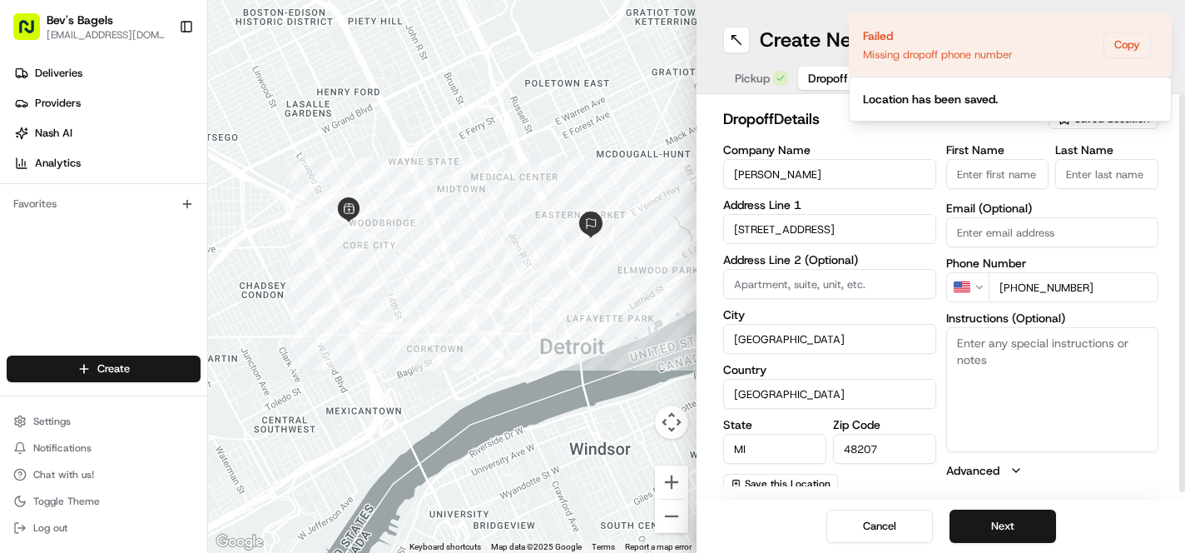
click at [990, 180] on input "First Name" at bounding box center [997, 174] width 103 height 30
type input "m"
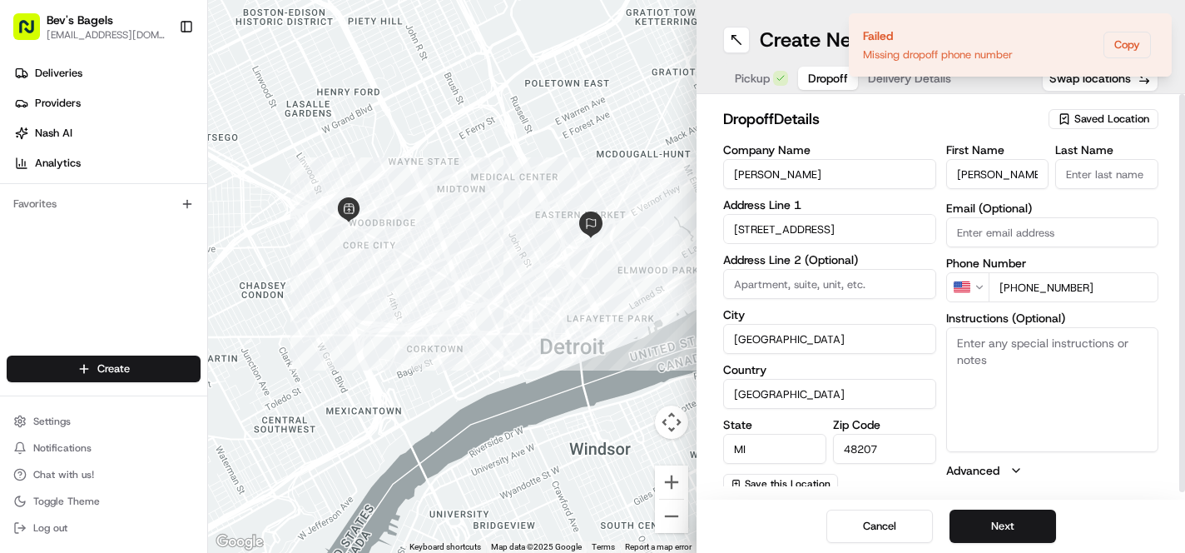
type input "[PERSON_NAME]"
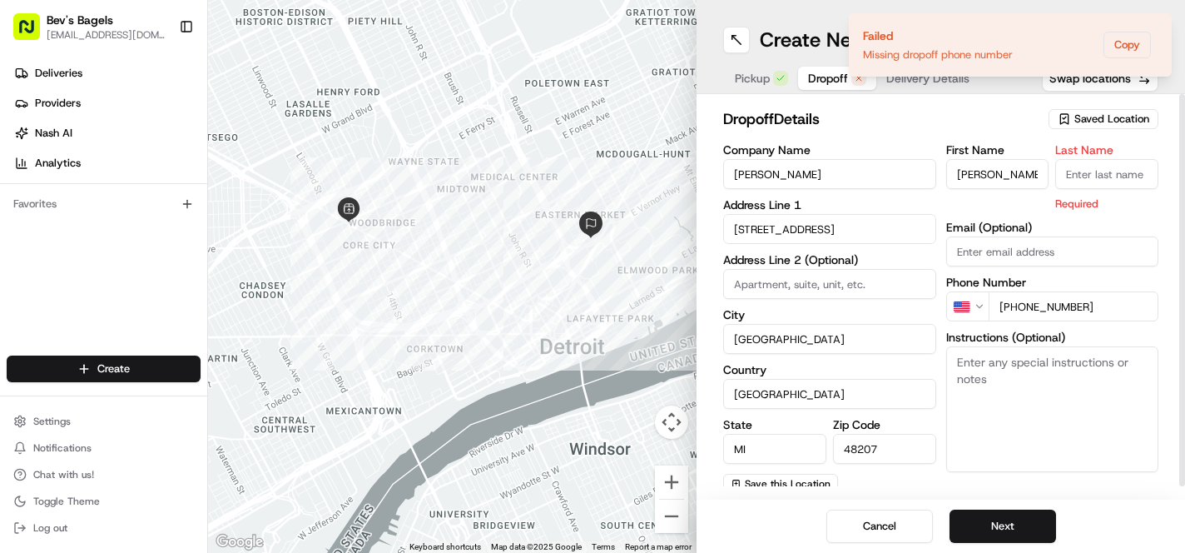
click at [934, 131] on div "dropoff Details Saved Location" at bounding box center [940, 122] width 435 height 30
click at [781, 482] on span "Save this Location" at bounding box center [788, 483] width 86 height 13
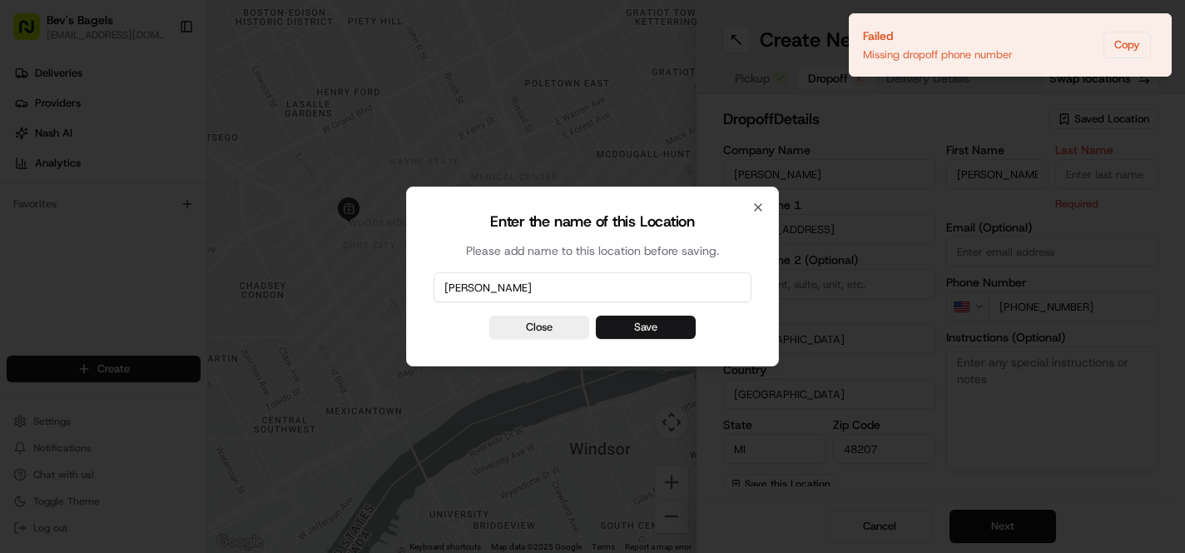
click at [621, 325] on button "Save" at bounding box center [646, 326] width 100 height 23
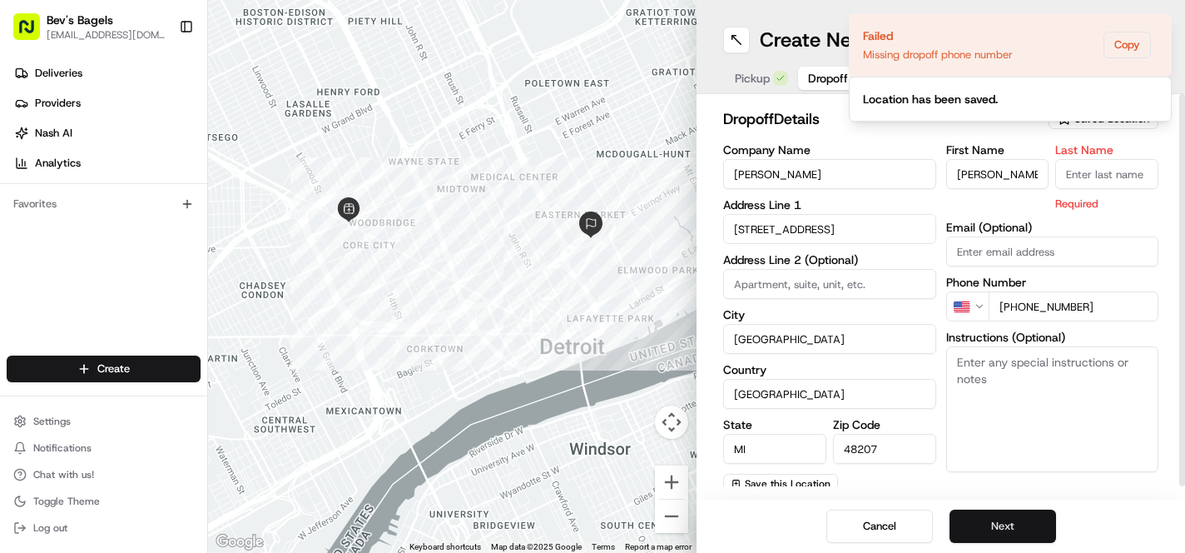
click at [995, 533] on button "Next" at bounding box center [1003, 525] width 107 height 33
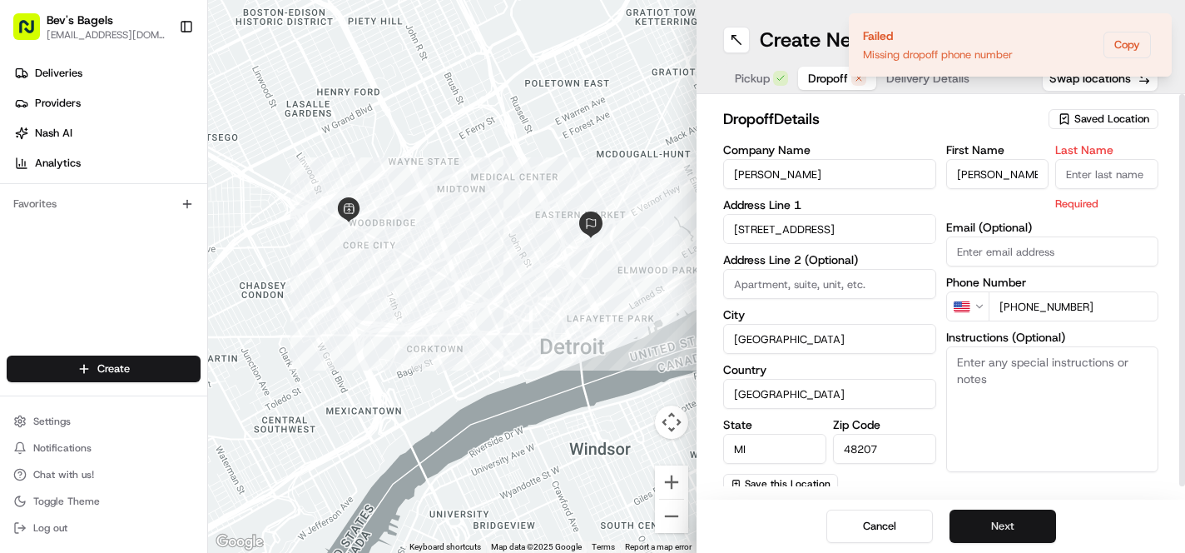
click at [1006, 520] on button "Next" at bounding box center [1003, 525] width 107 height 33
click at [1165, 531] on div "Cancel Next" at bounding box center [941, 525] width 489 height 53
click at [1094, 183] on input "Last Name" at bounding box center [1106, 174] width 103 height 30
click at [1009, 522] on button "Next" at bounding box center [1003, 525] width 107 height 33
click at [1114, 513] on div "Cancel Next" at bounding box center [941, 525] width 489 height 53
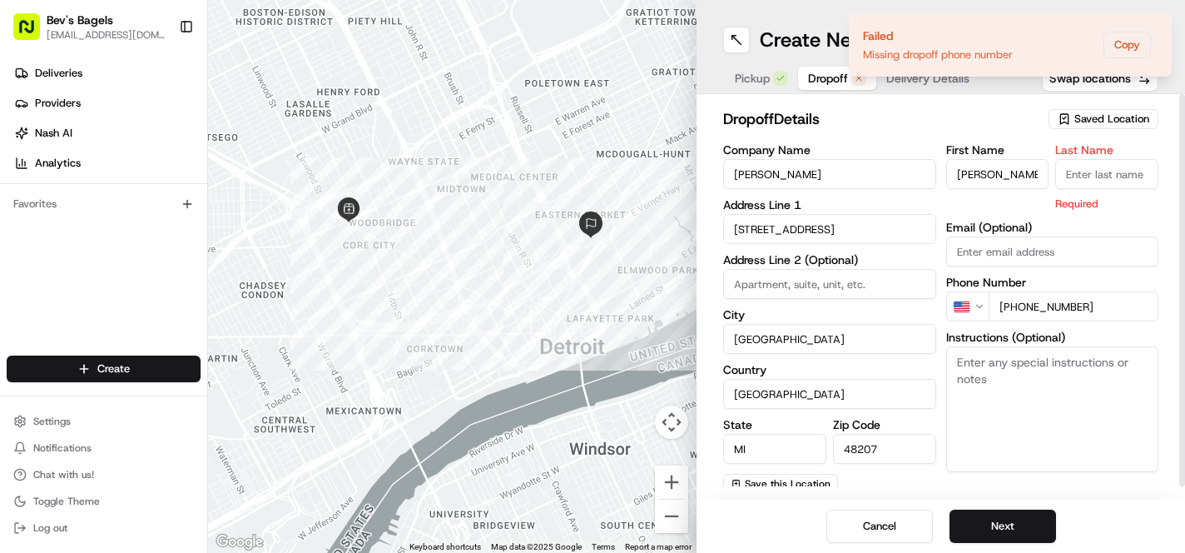
click at [1114, 179] on input "Last Name" at bounding box center [1106, 174] width 103 height 30
type input "[PERSON_NAME]"
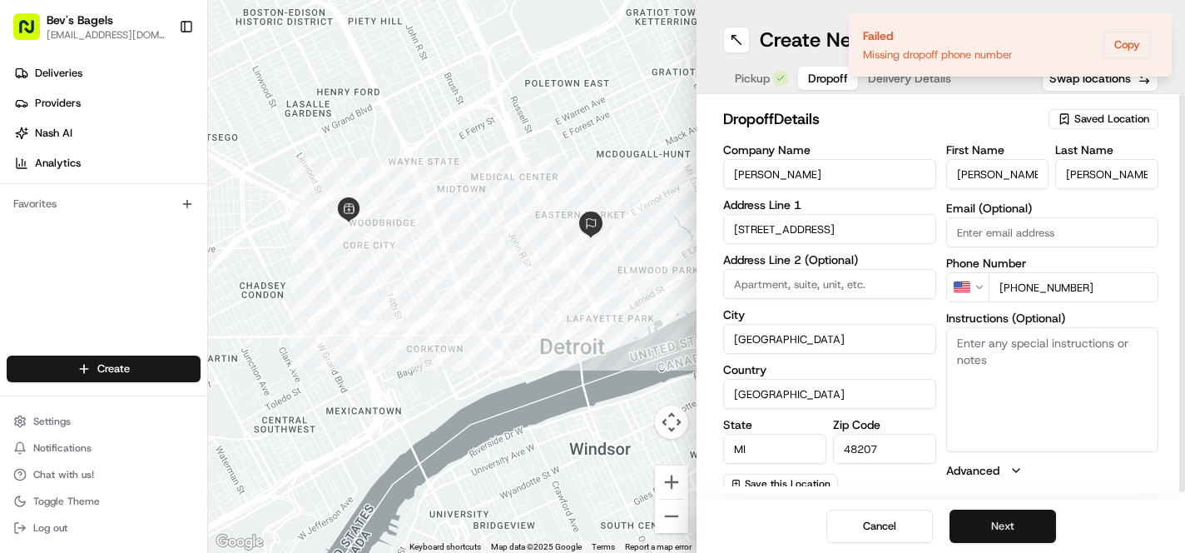
click at [1000, 523] on button "Next" at bounding box center [1003, 525] width 107 height 33
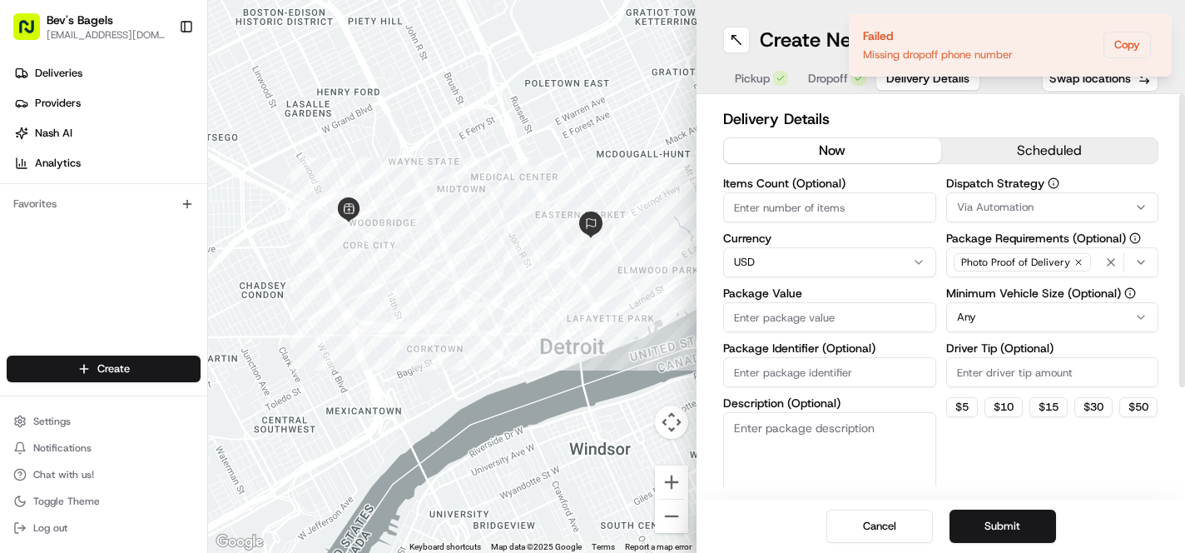
click at [1028, 139] on button "scheduled" at bounding box center [1049, 150] width 217 height 25
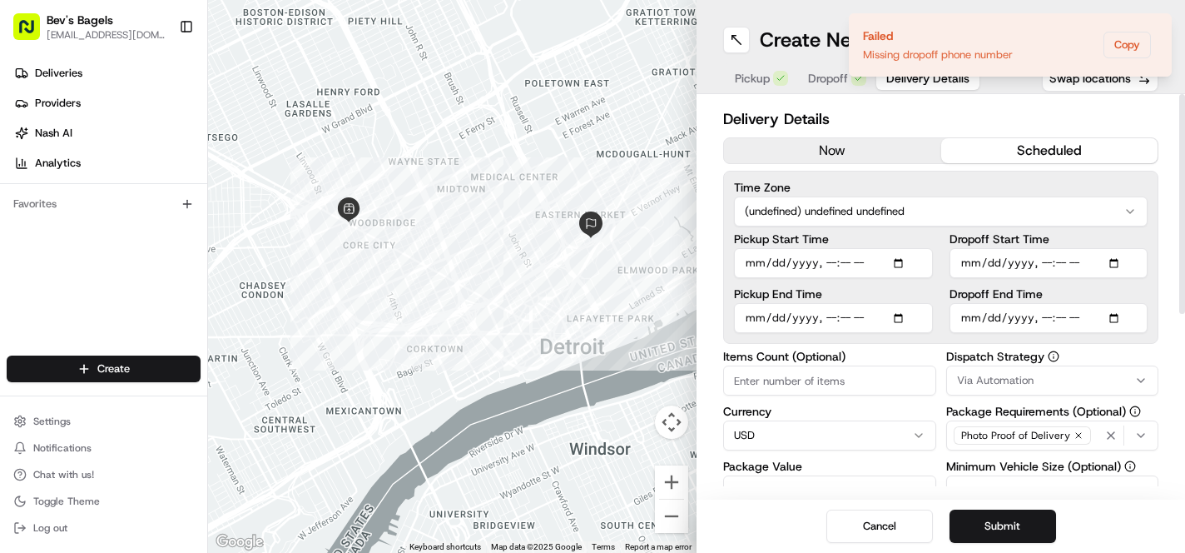
click at [871, 208] on html "Bev's Bagels [EMAIL_ADDRESS][DOMAIN_NAME] Toggle Sidebar Deliveries Providers […" at bounding box center [592, 276] width 1185 height 553
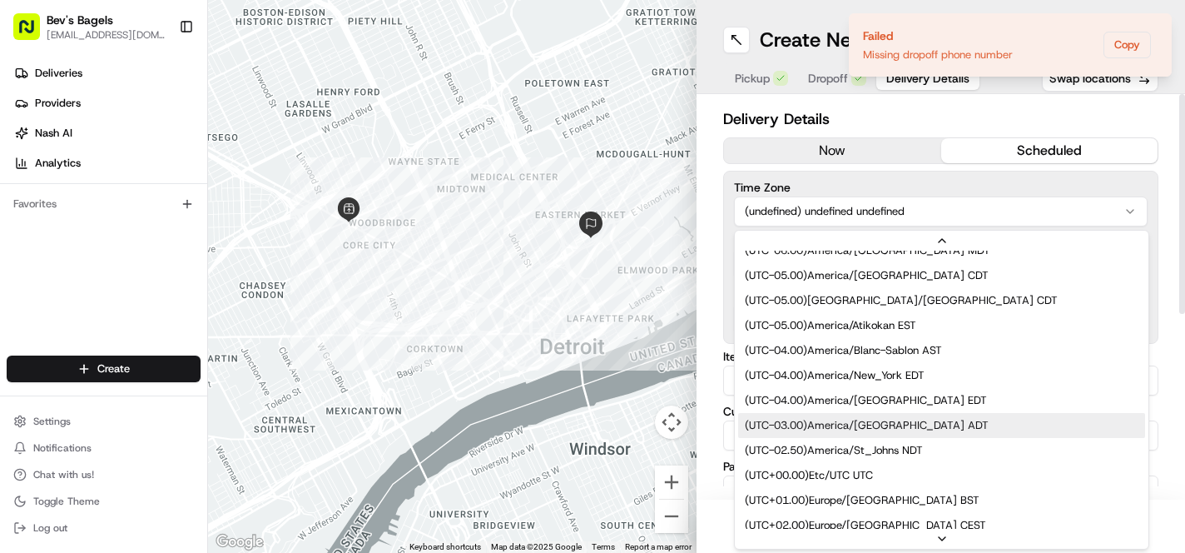
scroll to position [239, 0]
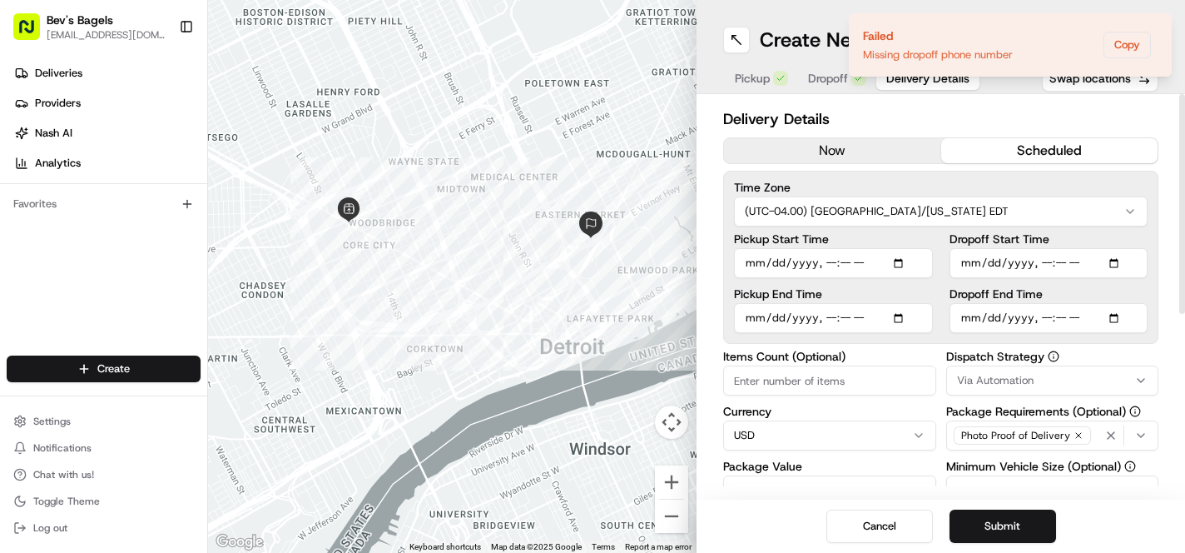
click at [804, 257] on input "Pickup Start Time" at bounding box center [833, 263] width 199 height 30
click at [762, 259] on input "Pickup Start Time" at bounding box center [833, 263] width 199 height 30
click at [899, 262] on input "Pickup Start Time" at bounding box center [833, 263] width 199 height 30
type input "[DATE]T08:00"
click at [926, 236] on label "Pickup Start Time" at bounding box center [833, 239] width 199 height 12
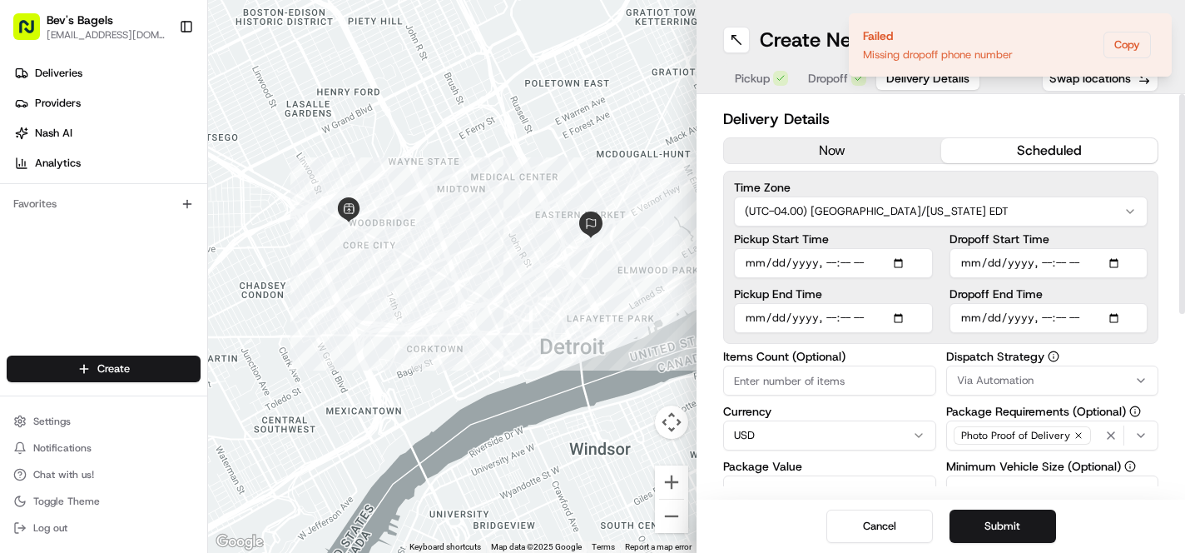
click at [926, 248] on input "Pickup Start Time" at bounding box center [833, 263] width 199 height 30
click at [752, 316] on input "Pickup End Time" at bounding box center [833, 318] width 199 height 30
click at [904, 315] on input "Pickup End Time" at bounding box center [833, 318] width 199 height 30
type input "[DATE]T08:15"
click at [933, 288] on div "Pickup Start Time Pickup End Time Dropoff Start Time Dropoff End Time" at bounding box center [941, 283] width 414 height 100
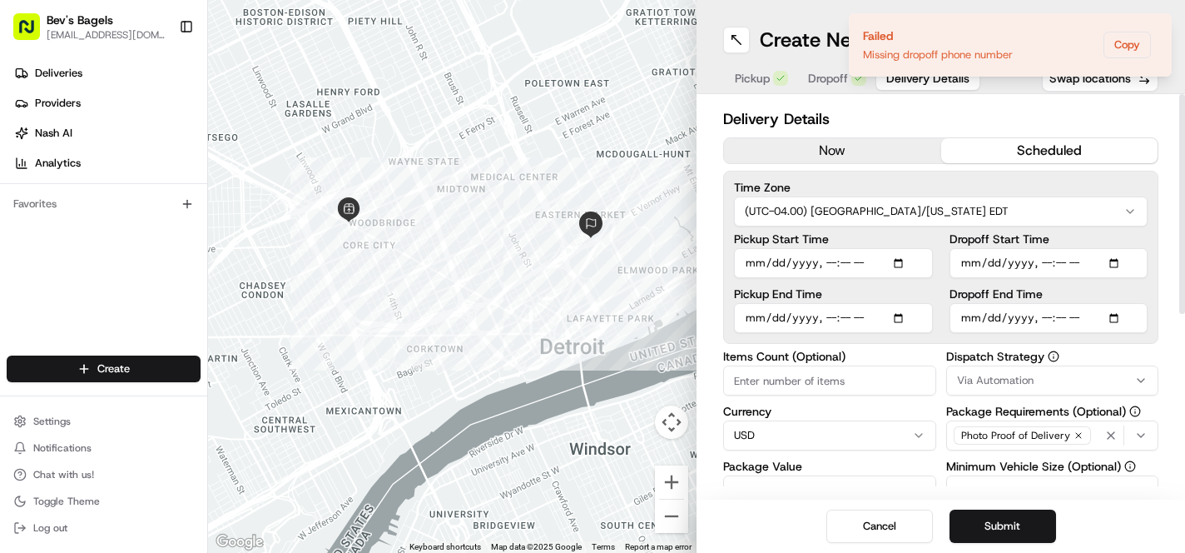
click at [1007, 383] on span "Via Automation" at bounding box center [995, 380] width 77 height 15
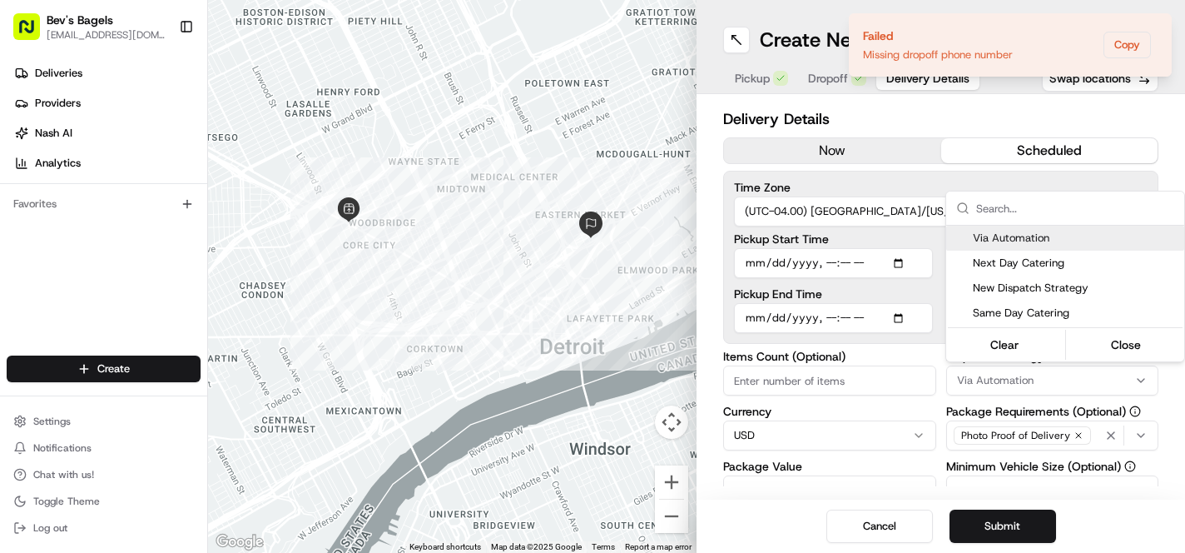
click at [1007, 383] on html "Bev's Bagels [EMAIL_ADDRESS][DOMAIN_NAME] Toggle Sidebar Deliveries Providers […" at bounding box center [592, 276] width 1185 height 553
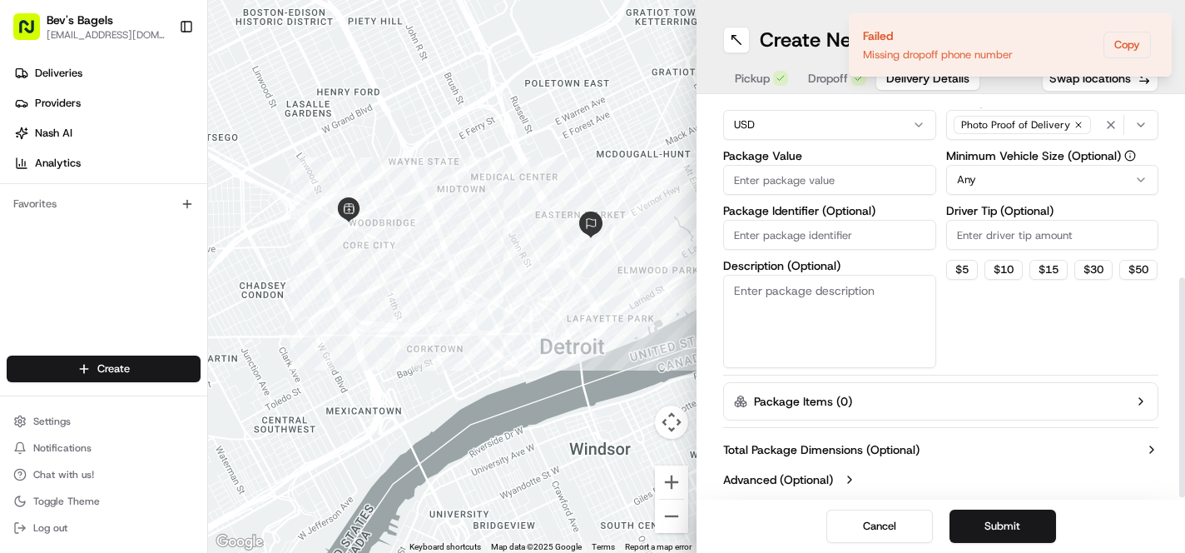
scroll to position [319, 0]
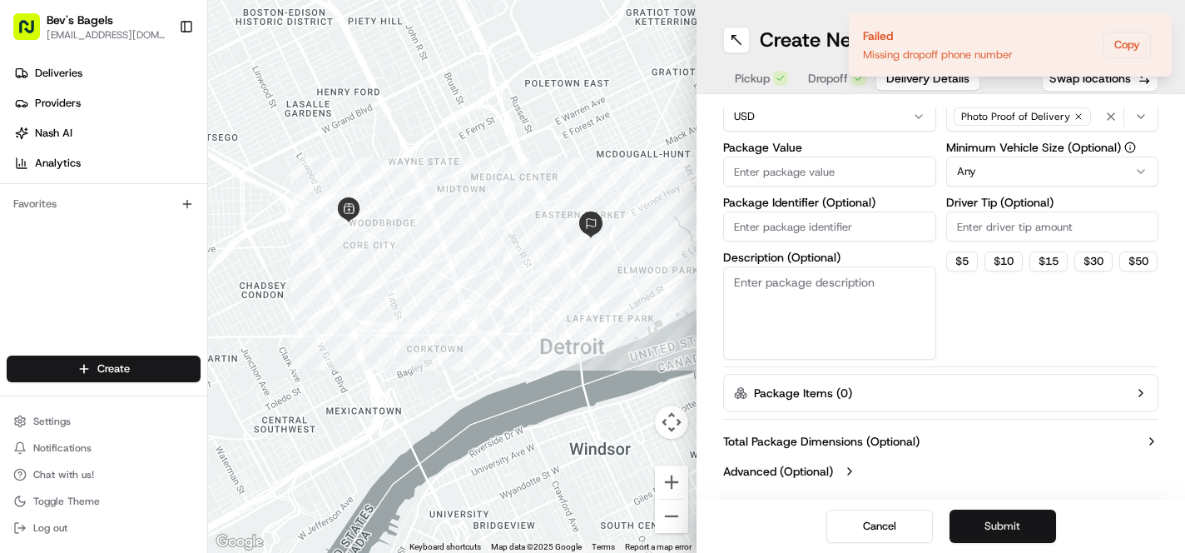
click at [985, 527] on button "Submit" at bounding box center [1003, 525] width 107 height 33
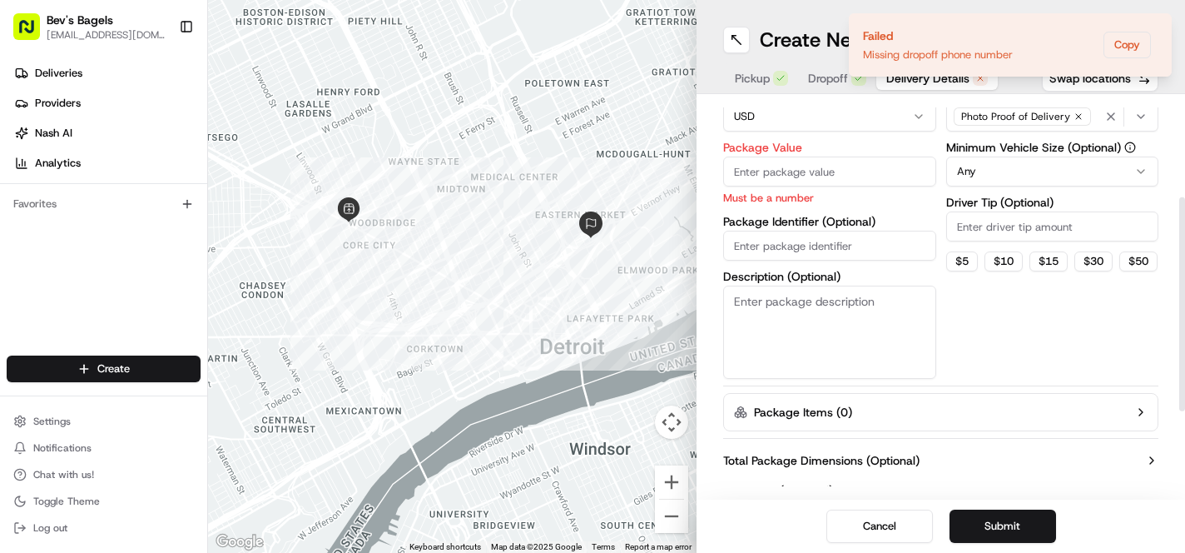
scroll to position [131, 0]
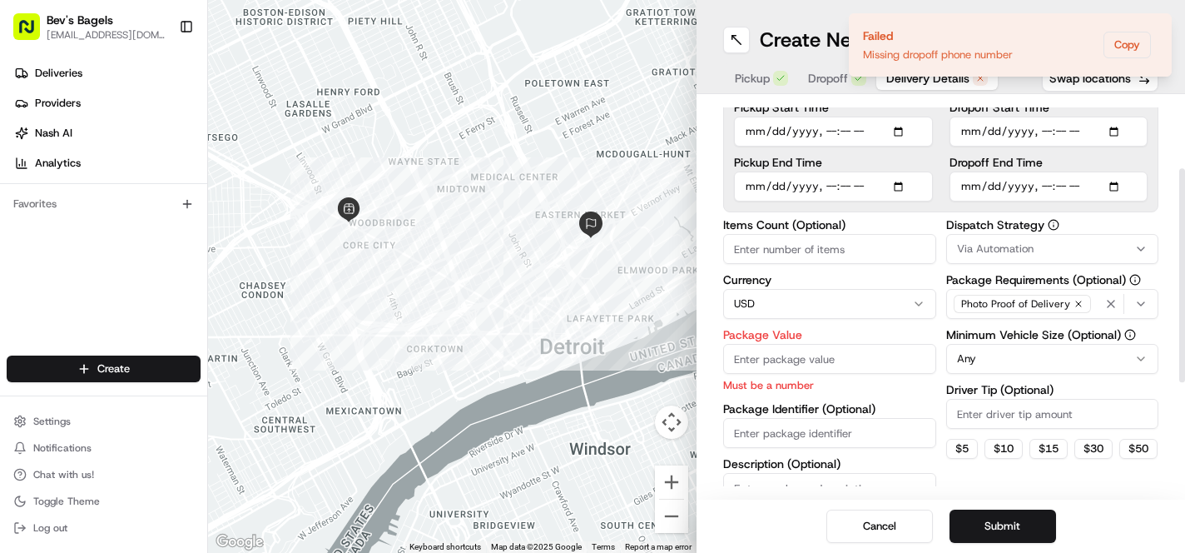
click at [811, 361] on input "Package Value" at bounding box center [829, 359] width 213 height 30
type input "500"
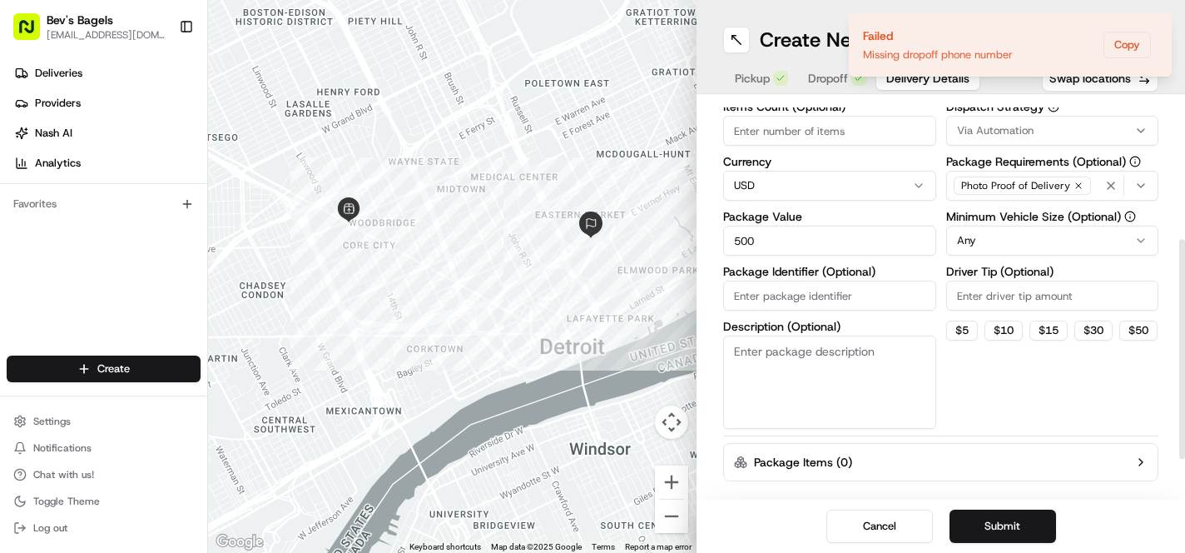
scroll to position [319, 0]
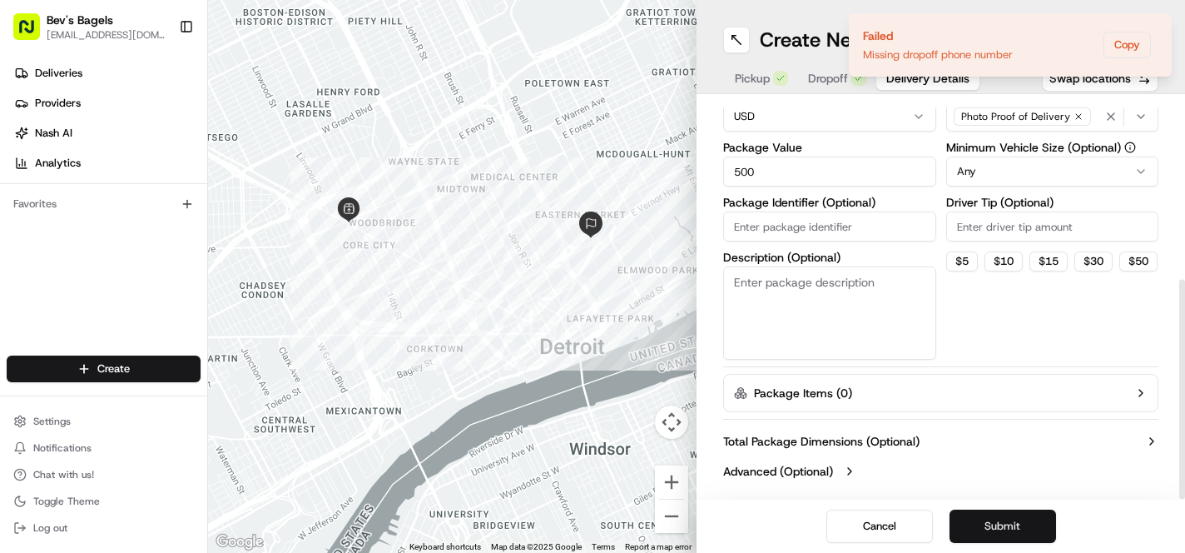
click at [1015, 517] on button "Submit" at bounding box center [1003, 525] width 107 height 33
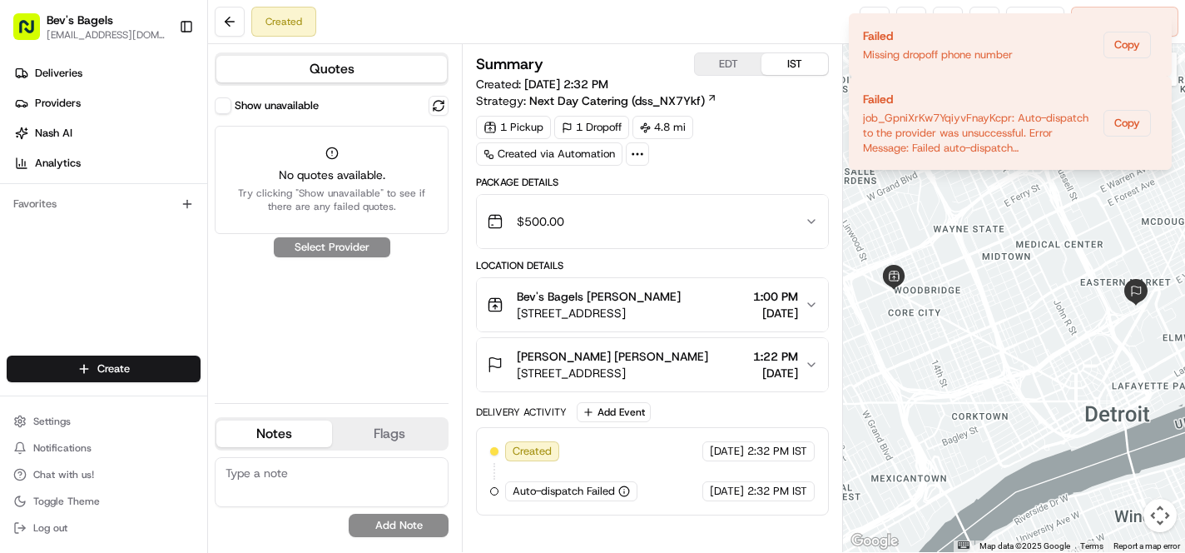
click at [672, 523] on div "Summary EDT IST Created: [DATE] 2:32 PM Strategy: Next Day Catering (dss_NX7Ykf…" at bounding box center [652, 297] width 353 height 491
click at [971, 131] on div "job_GpniXrKw7YqiyvFnayKcpr: Auto-dispatch to the provider was unsuccessful. Err…" at bounding box center [980, 133] width 234 height 45
